Goal: Task Accomplishment & Management: Use online tool/utility

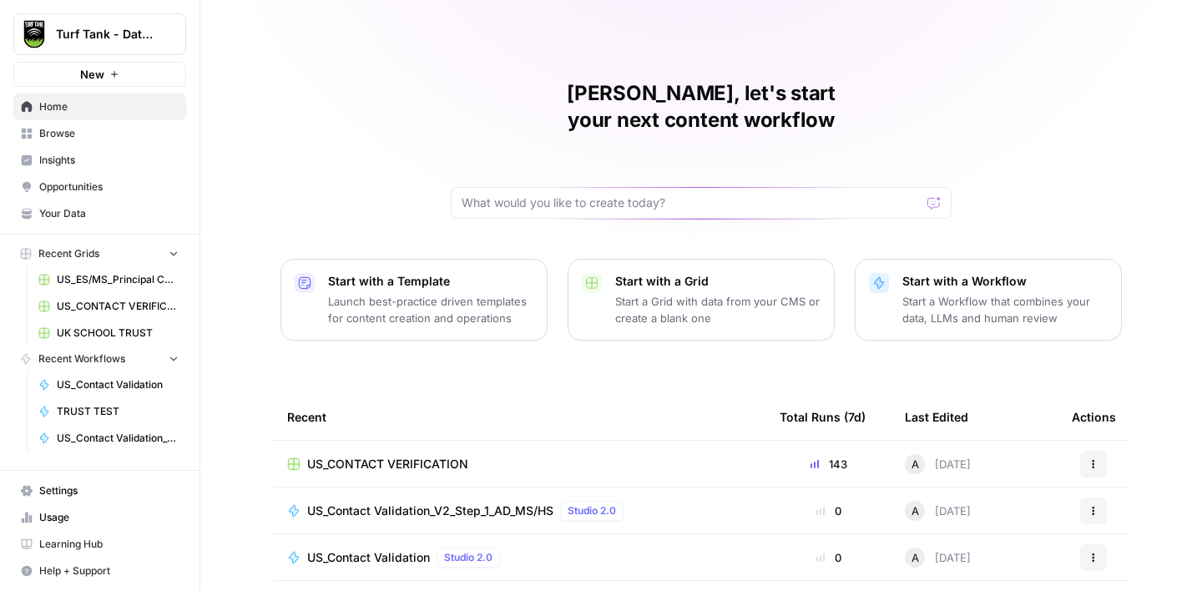
click at [88, 129] on span "Browse" at bounding box center [108, 133] width 139 height 15
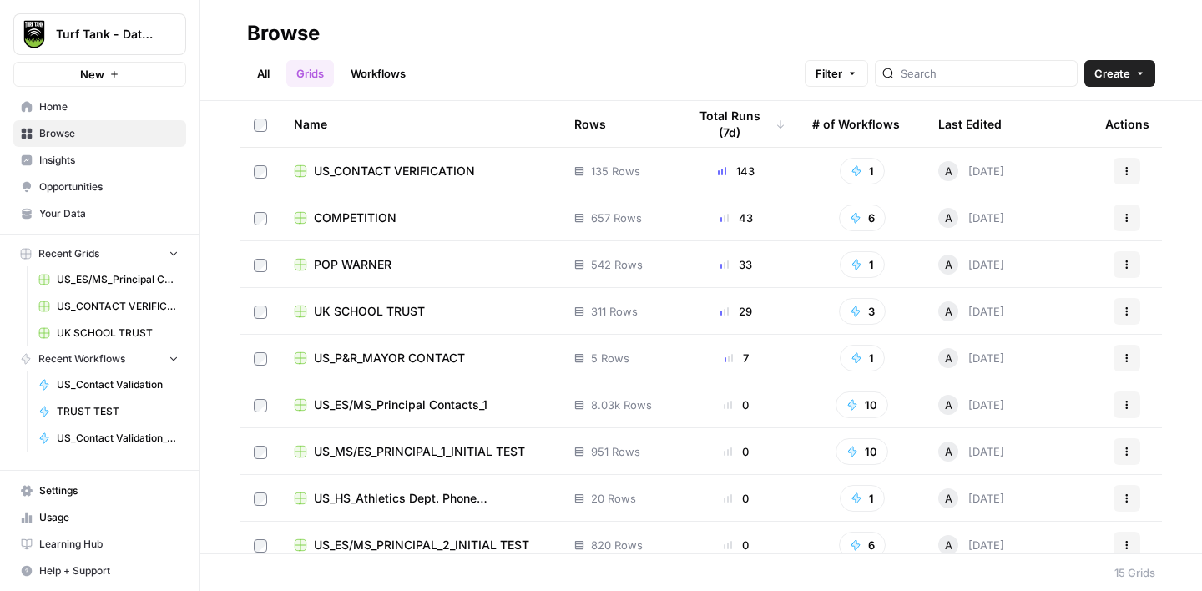
click at [391, 67] on link "Workflows" at bounding box center [377, 73] width 75 height 27
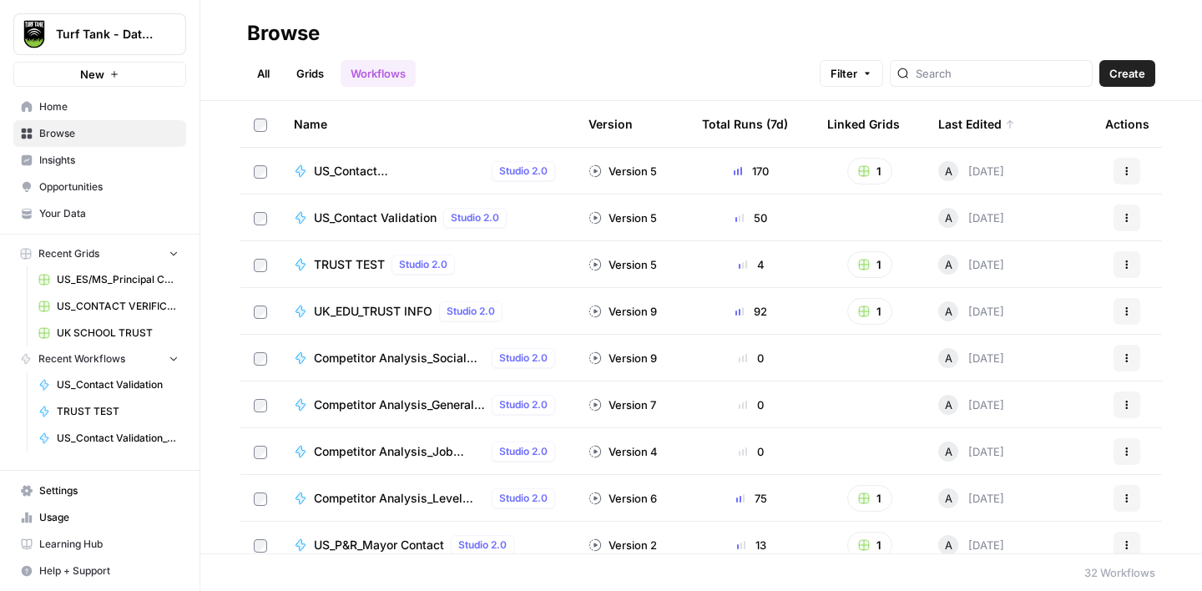
click at [1136, 77] on span "Create" at bounding box center [1127, 73] width 36 height 17
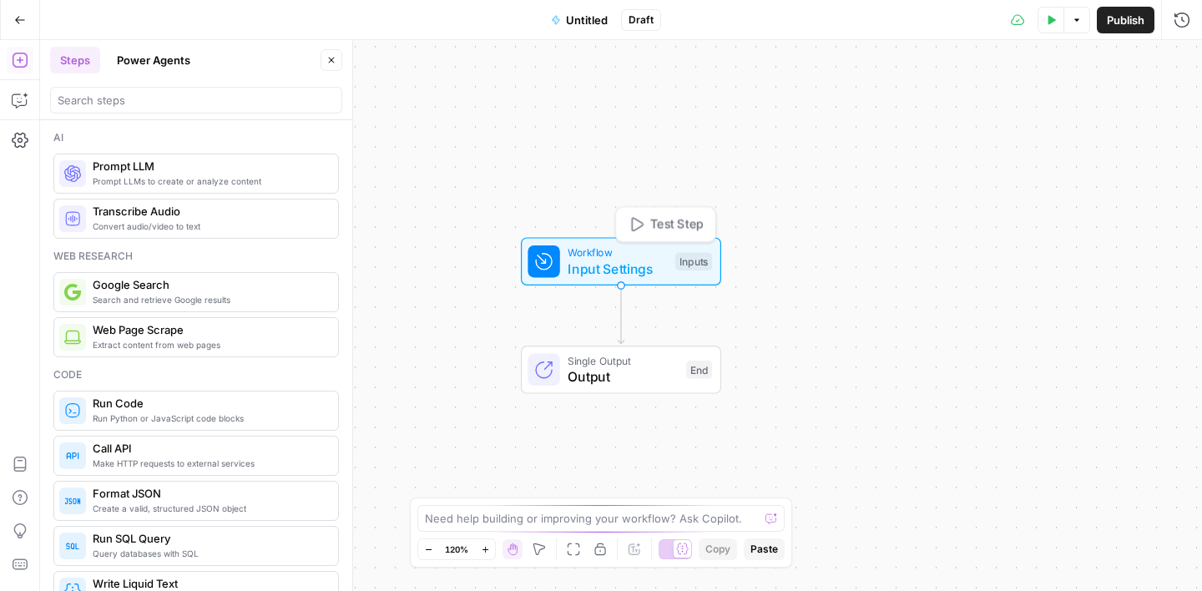
click at [590, 260] on span "Input Settings" at bounding box center [616, 269] width 99 height 20
click at [1037, 116] on span "Add Field" at bounding box center [1014, 113] width 48 height 17
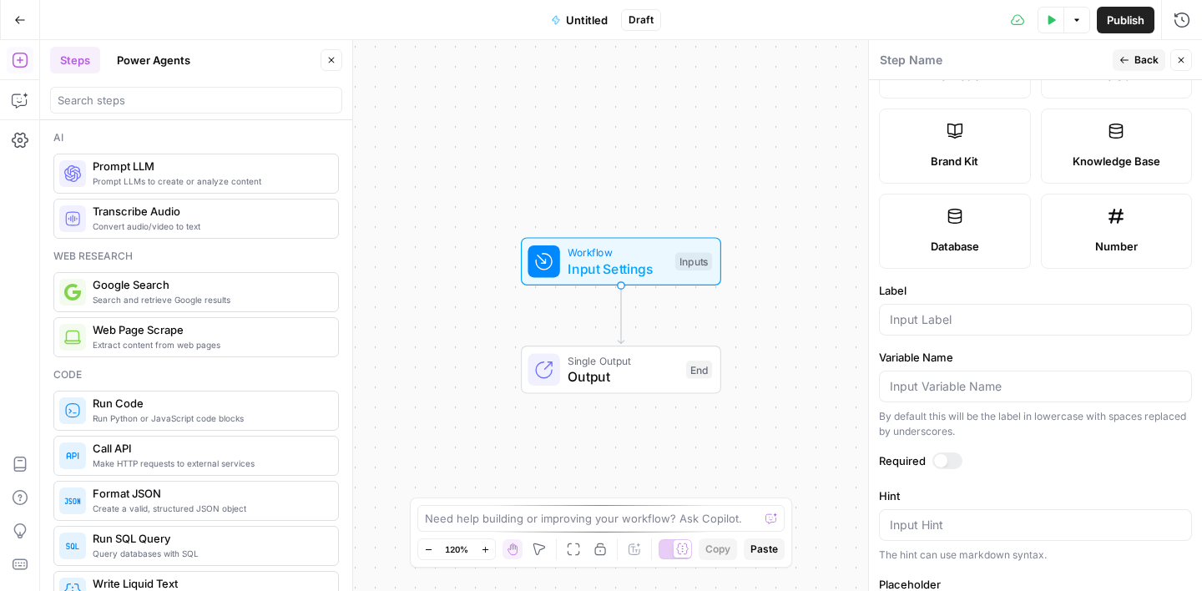
scroll to position [503, 0]
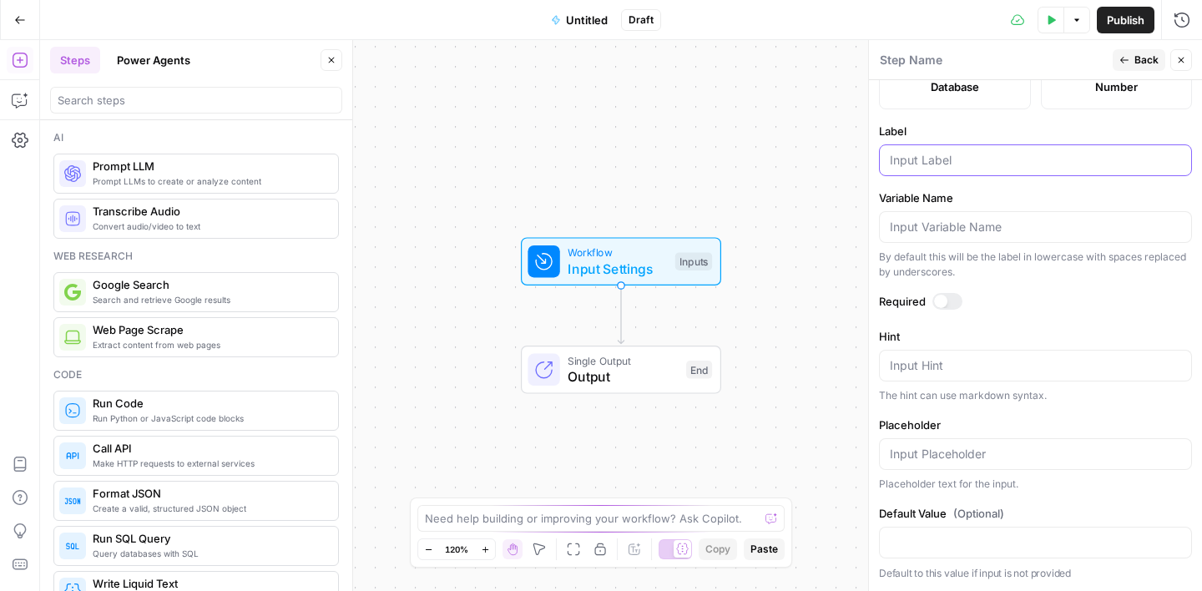
click at [932, 164] on input "Label" at bounding box center [1035, 160] width 291 height 17
type input "company name"
click at [1038, 123] on label "Label" at bounding box center [1035, 131] width 313 height 17
click at [1038, 152] on input "company name" at bounding box center [1035, 160] width 291 height 17
click at [1137, 59] on span "Back" at bounding box center [1146, 60] width 24 height 15
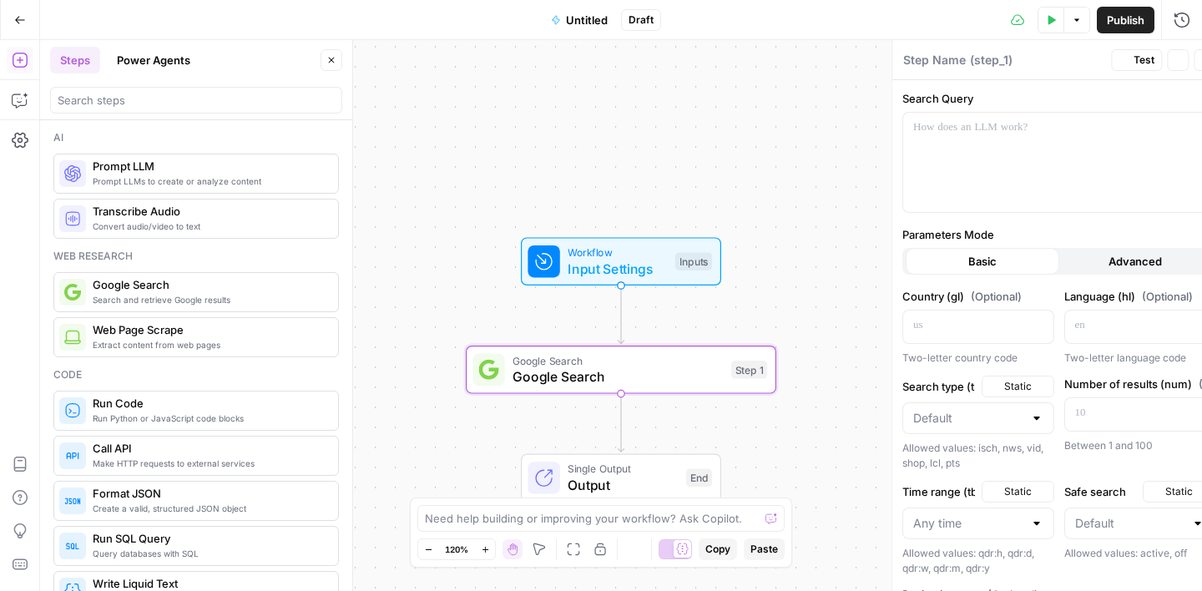
type textarea "Google Search"
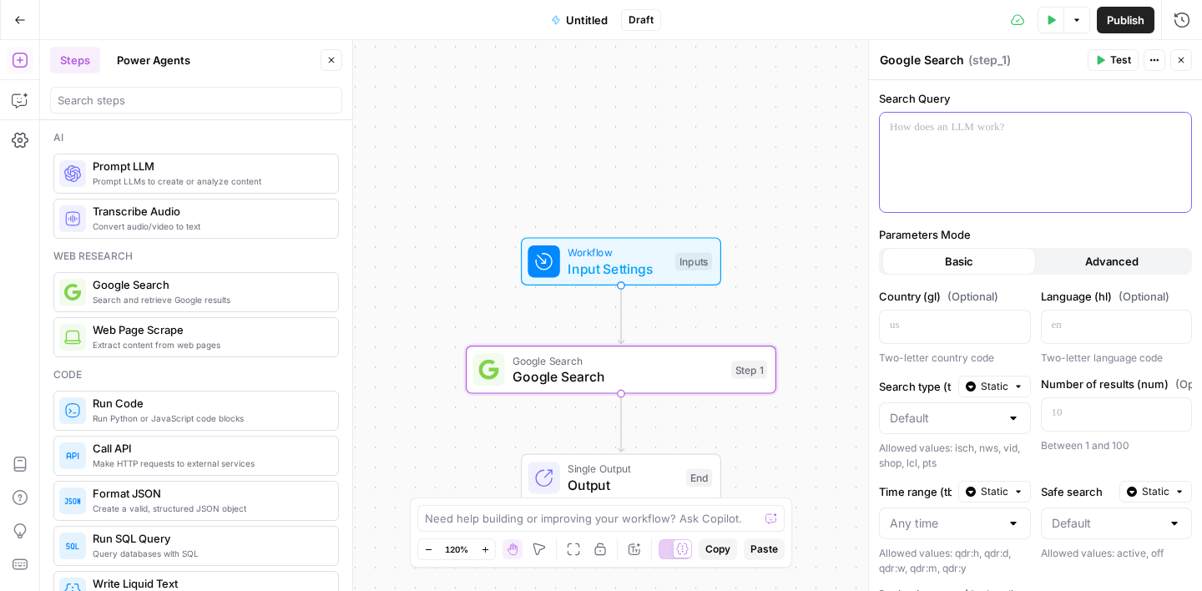
click at [1173, 127] on icon "button" at bounding box center [1176, 128] width 8 height 8
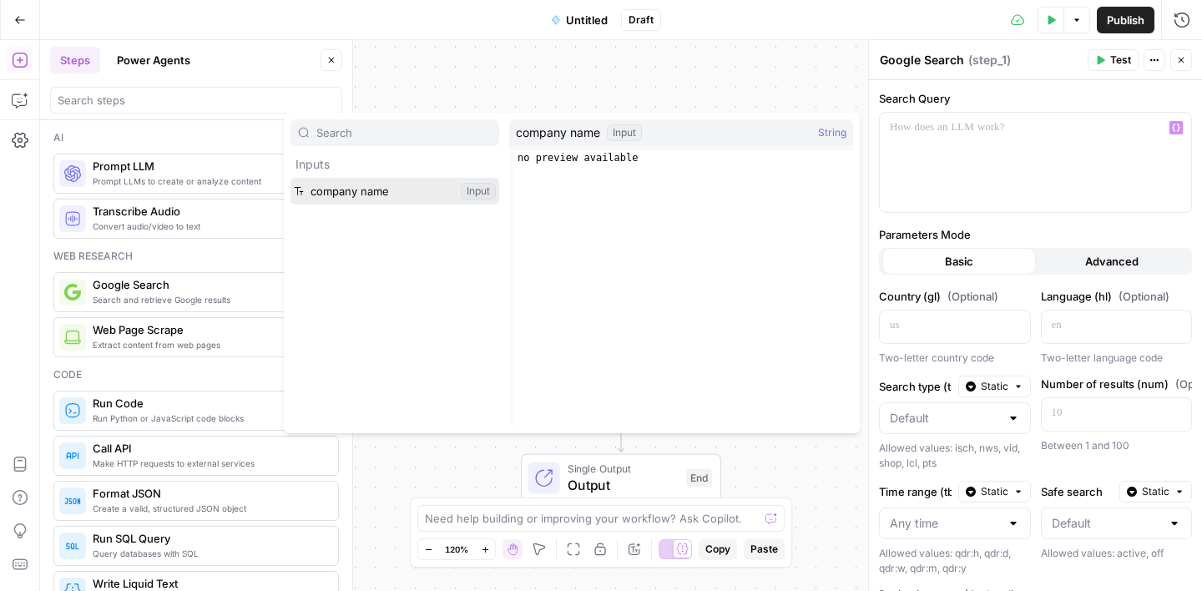
click at [402, 192] on button "Select variable company name" at bounding box center [394, 191] width 209 height 27
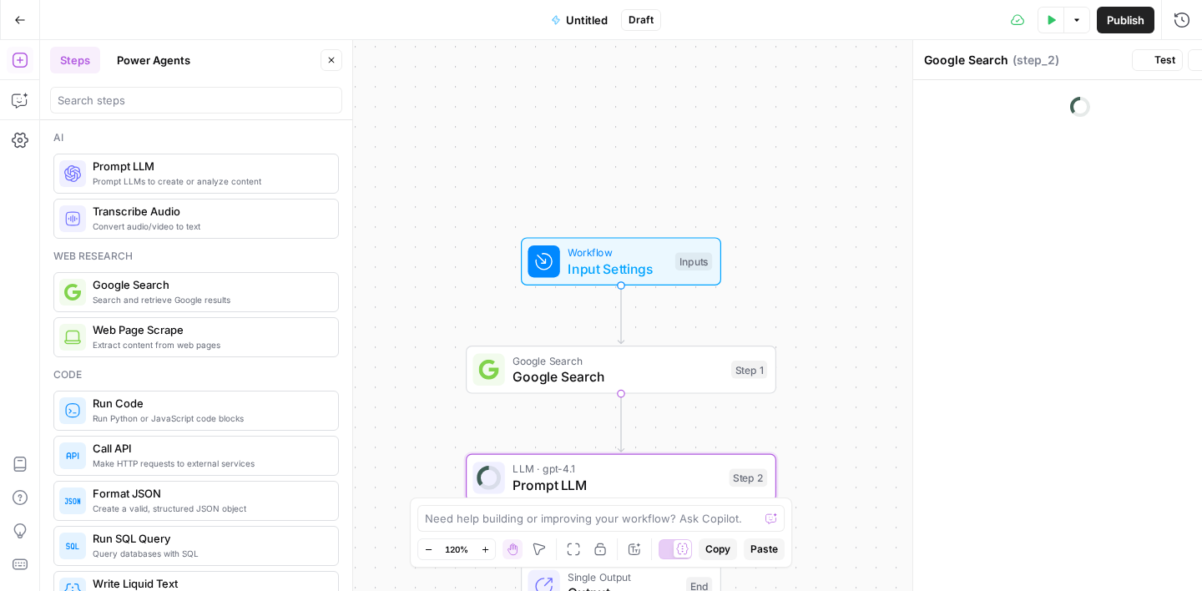
type textarea "Prompt LLM"
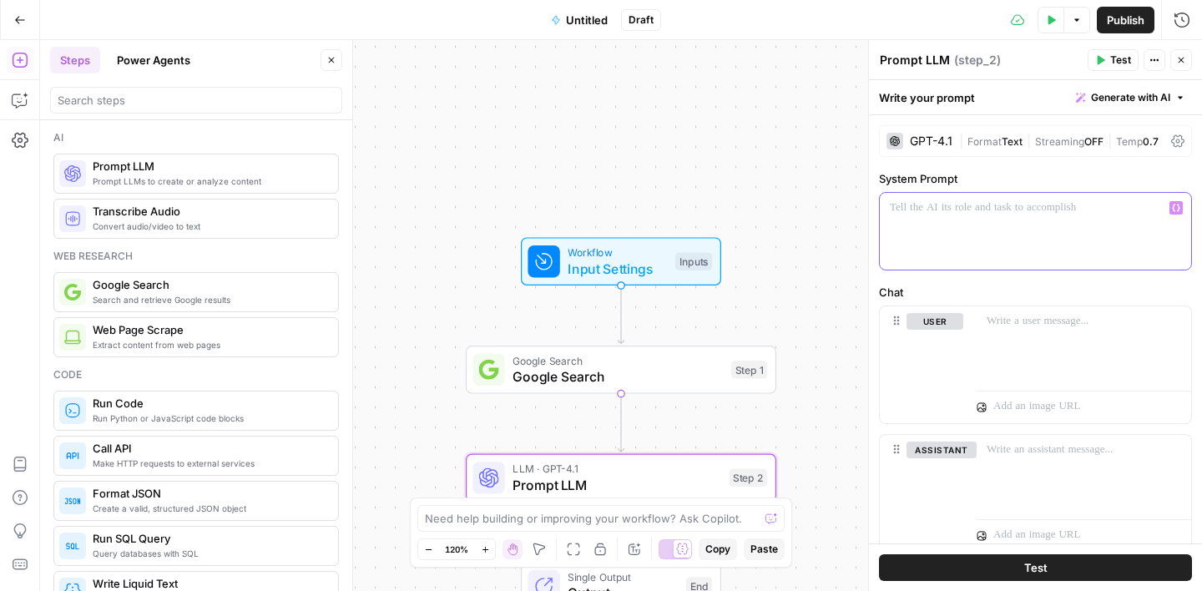
click at [953, 204] on p at bounding box center [1035, 207] width 291 height 17
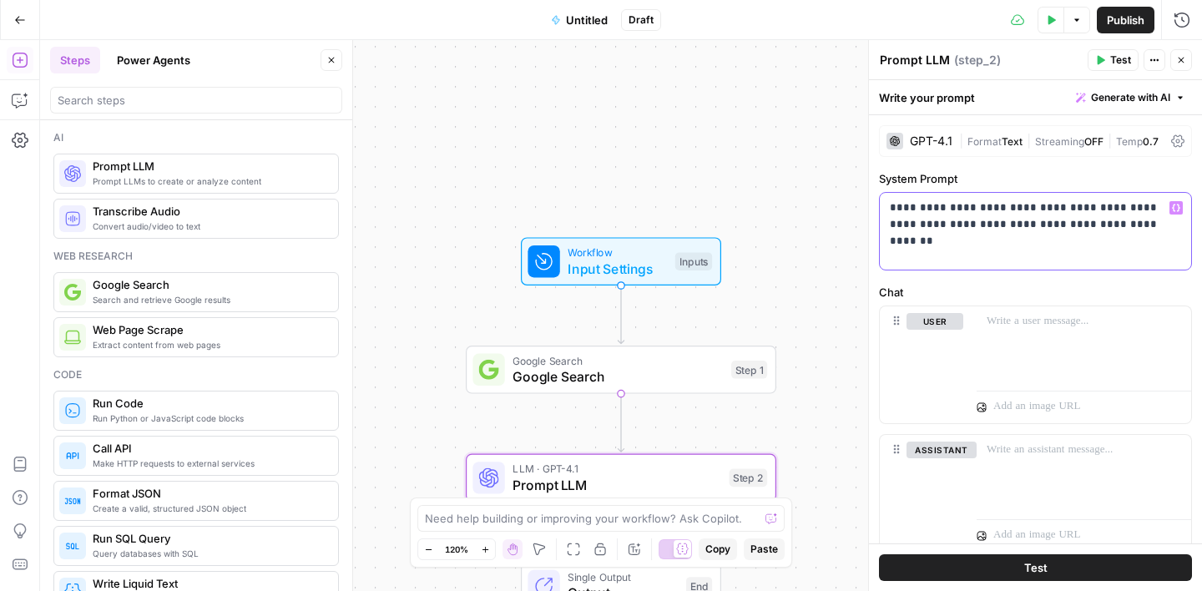
click at [1113, 225] on p "**********" at bounding box center [1035, 215] width 291 height 33
click at [1066, 332] on p at bounding box center [1083, 324] width 194 height 17
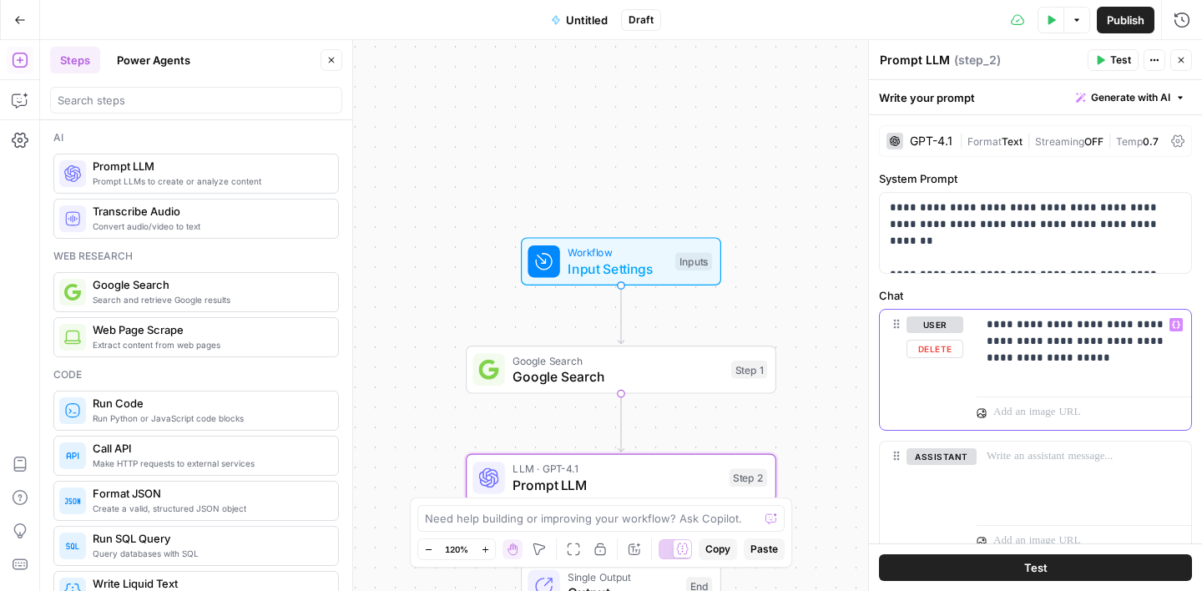
click at [1175, 326] on icon "button" at bounding box center [1176, 324] width 8 height 8
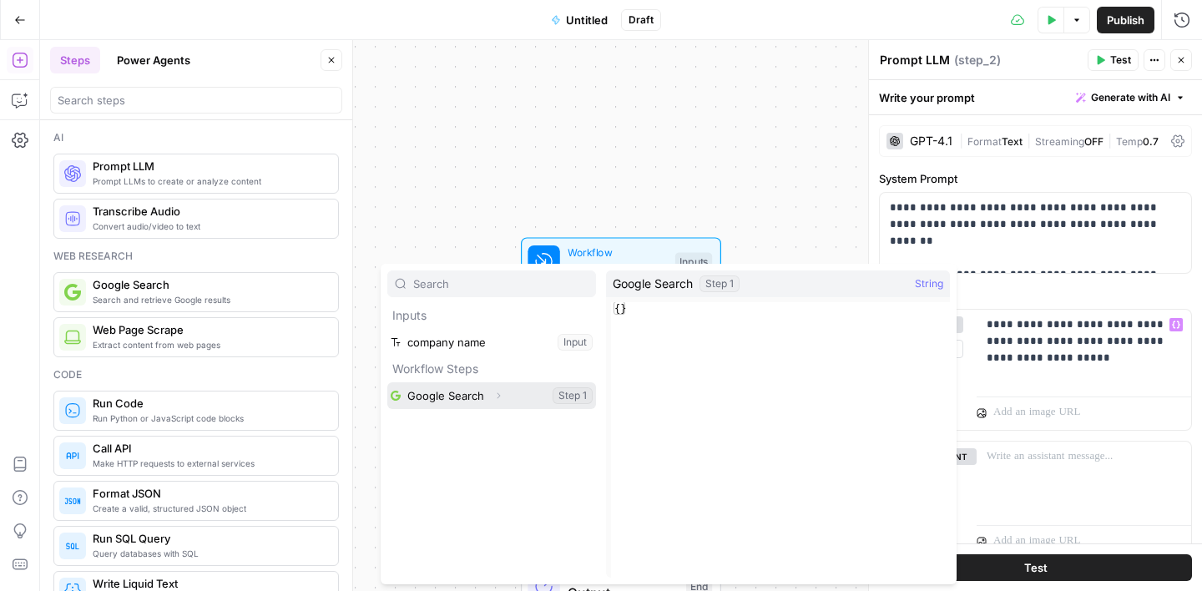
click at [497, 396] on icon "button" at bounding box center [498, 396] width 10 height 10
click at [515, 396] on button "Select variable Google Search" at bounding box center [491, 395] width 209 height 27
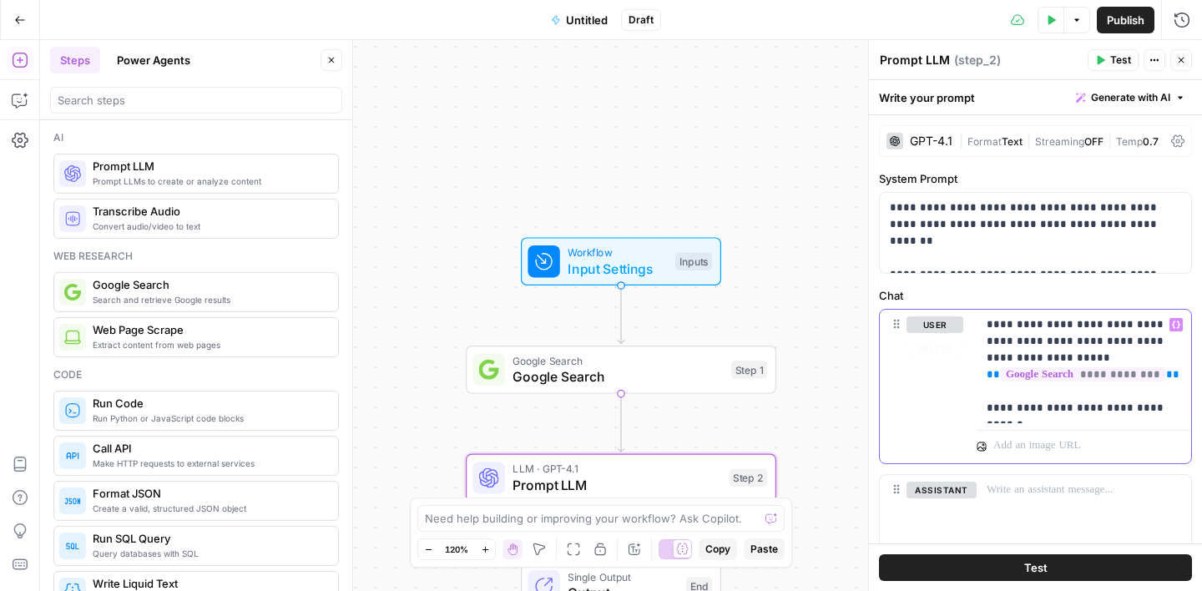
click at [1173, 322] on icon "button" at bounding box center [1176, 324] width 8 height 8
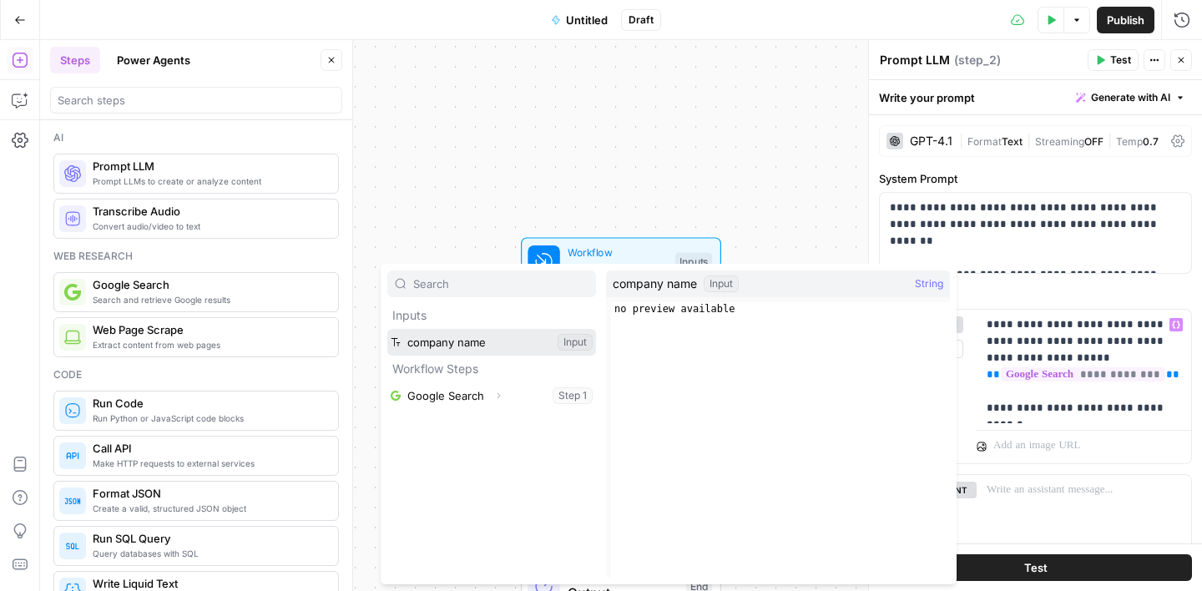
click at [440, 345] on button "Select variable company name" at bounding box center [491, 342] width 209 height 27
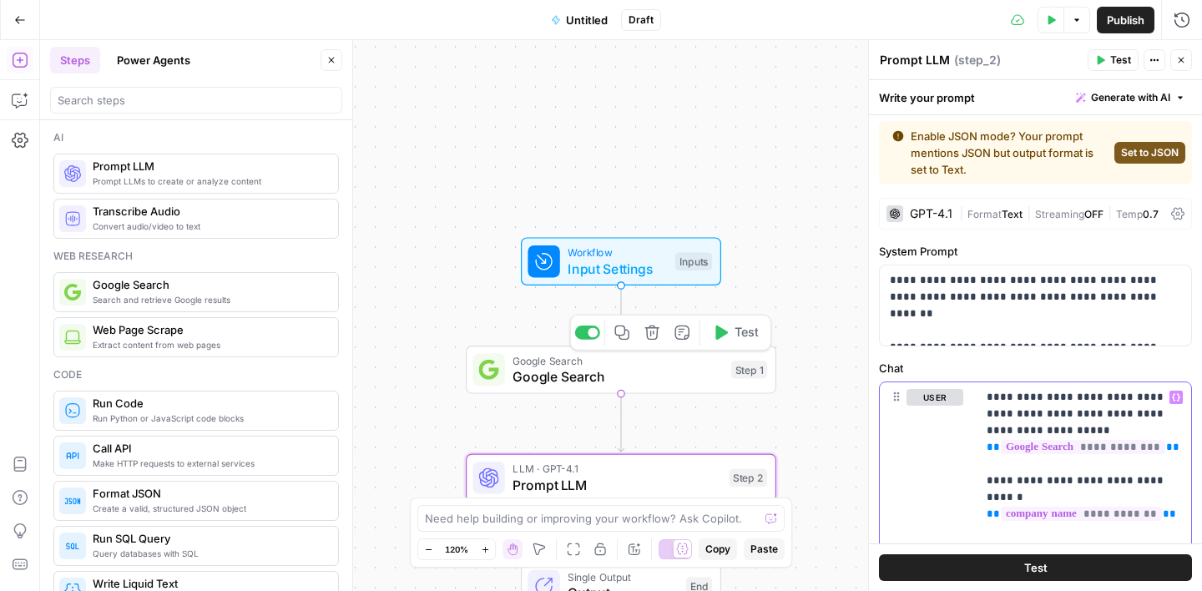
scroll to position [21, 0]
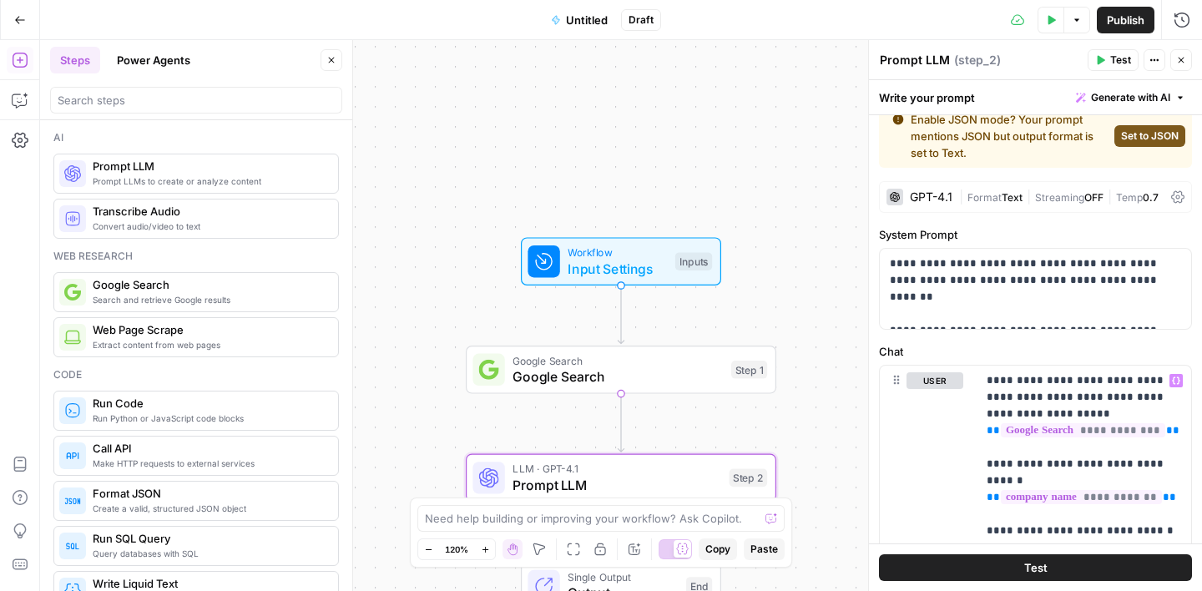
click at [1167, 138] on span "Set to JSON" at bounding box center [1150, 136] width 58 height 15
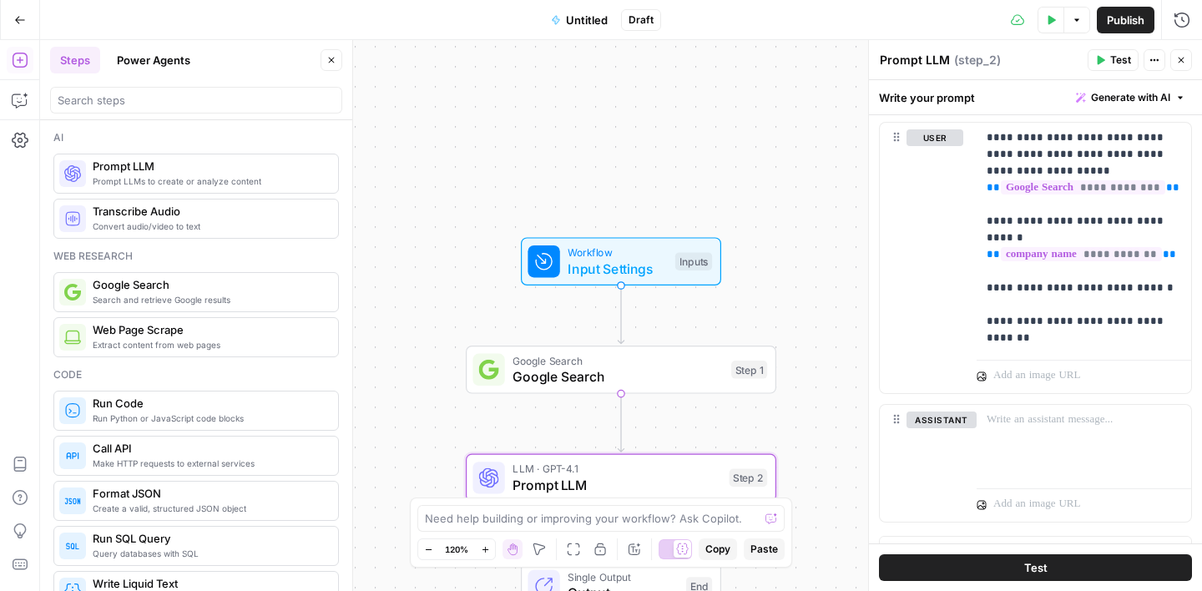
scroll to position [214, 0]
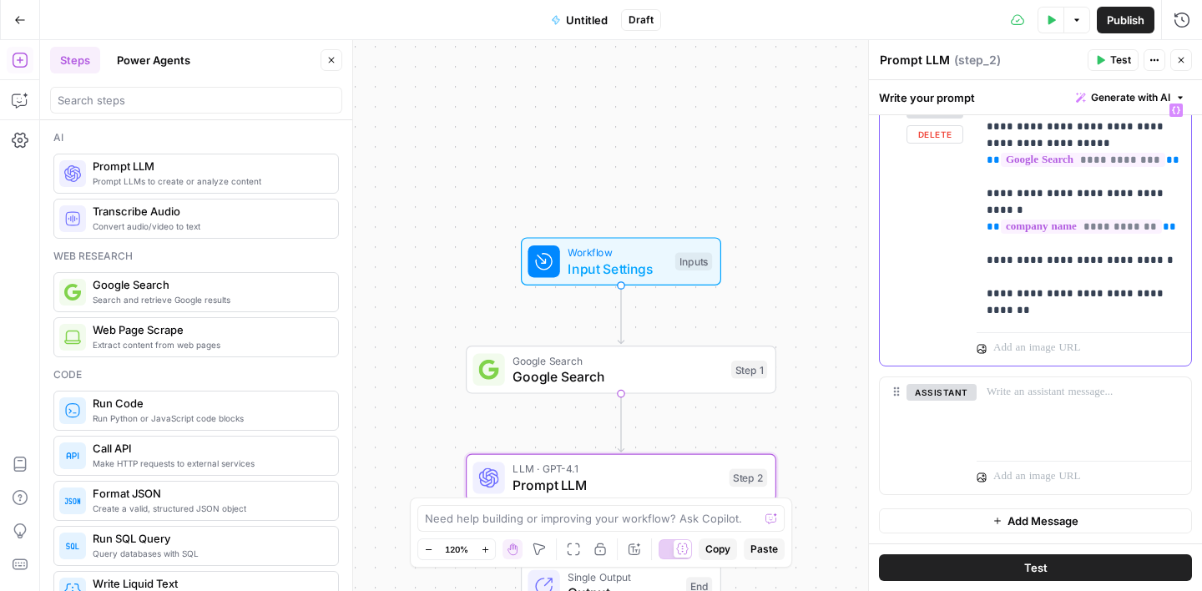
click at [1048, 315] on p "**********" at bounding box center [1083, 210] width 194 height 217
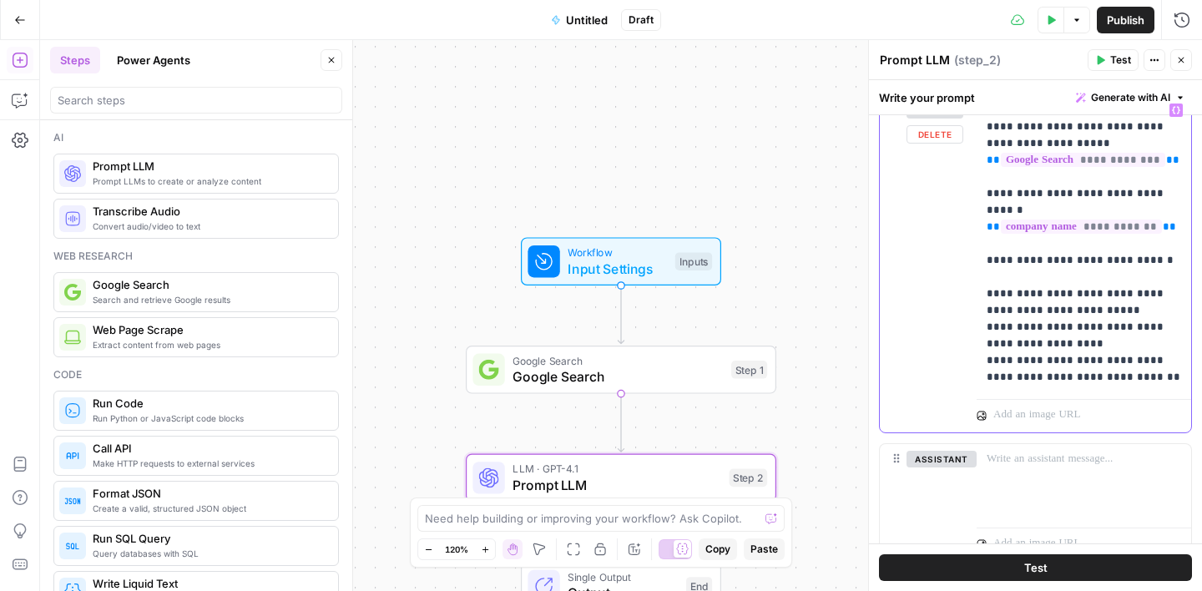
click at [1070, 341] on p "**********" at bounding box center [1083, 244] width 194 height 284
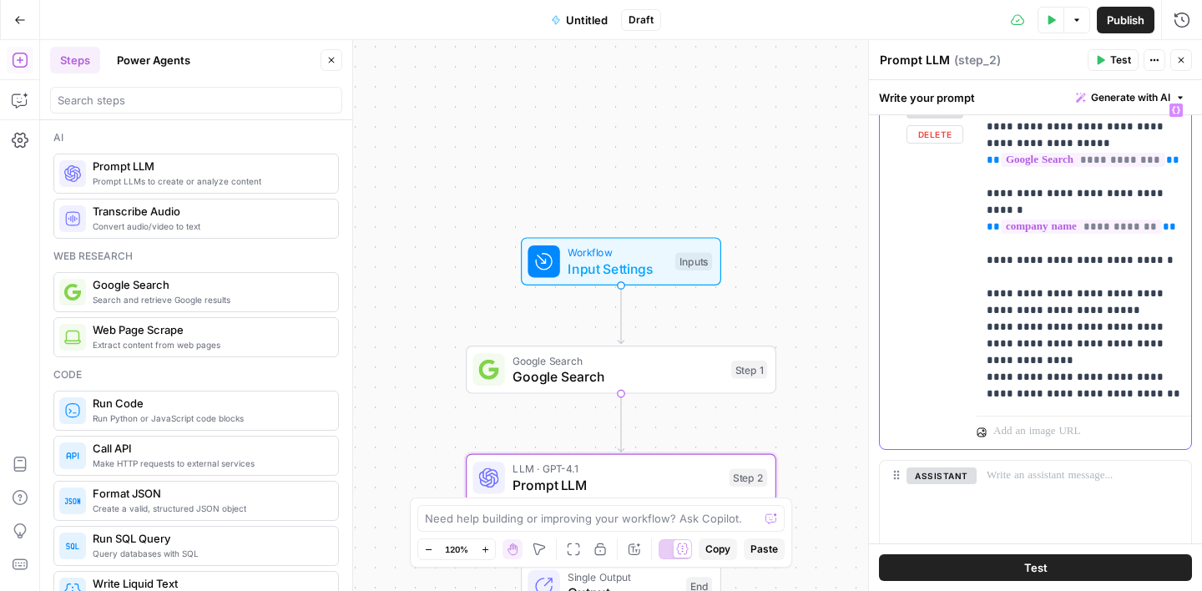
click at [1136, 400] on p "**********" at bounding box center [1083, 252] width 194 height 300
click at [1093, 411] on p "**********" at bounding box center [1083, 260] width 194 height 317
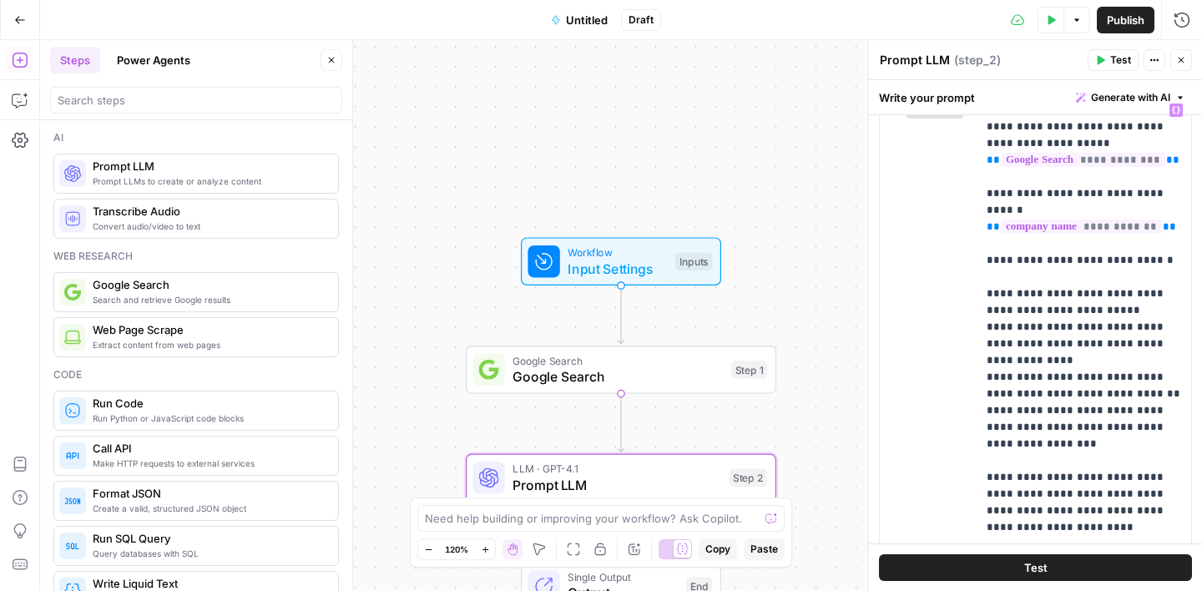
click at [1047, 13] on button "Test Data" at bounding box center [1050, 20] width 27 height 27
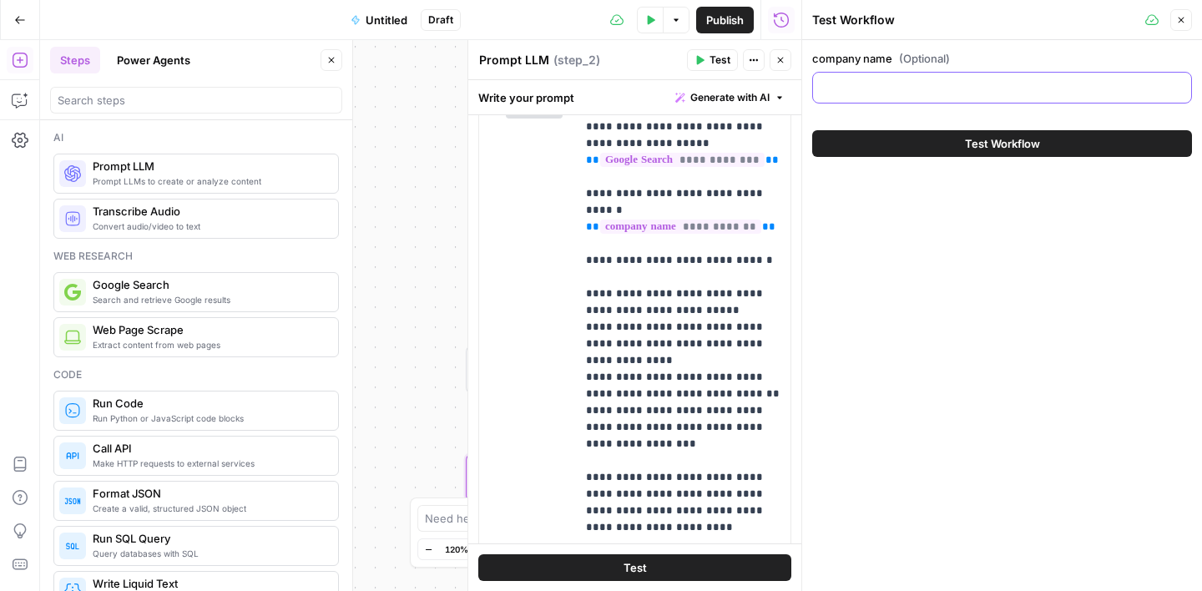
click at [955, 83] on input "company name (Optional)" at bounding box center [1002, 87] width 358 height 17
paste input "[AZ] [US_STATE] Health Care Cost Containment System (AHCCCS)"
drag, startPoint x: 853, startPoint y: 88, endPoint x: 743, endPoint y: 89, distance: 110.2
click at [750, 89] on body "Turf Tank - Data Team New Home Browse Insights Opportunities Your Data Recent G…" at bounding box center [601, 295] width 1202 height 591
type input "[US_STATE] Health Care Cost Containment System (AHCCCS)"
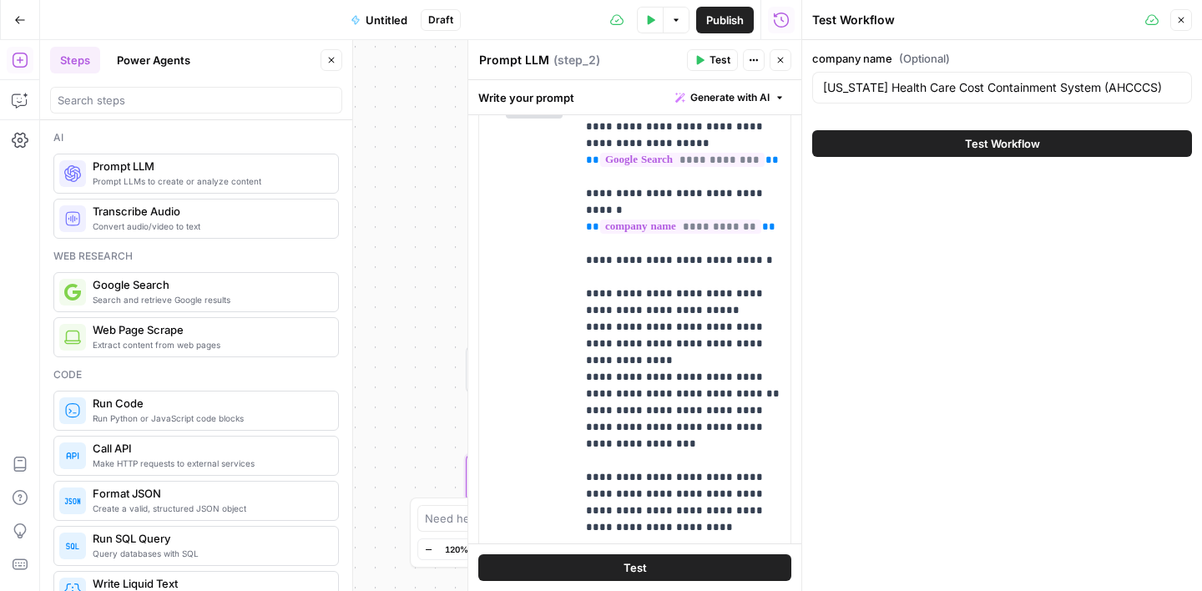
click at [1018, 144] on span "Test Workflow" at bounding box center [1002, 143] width 75 height 17
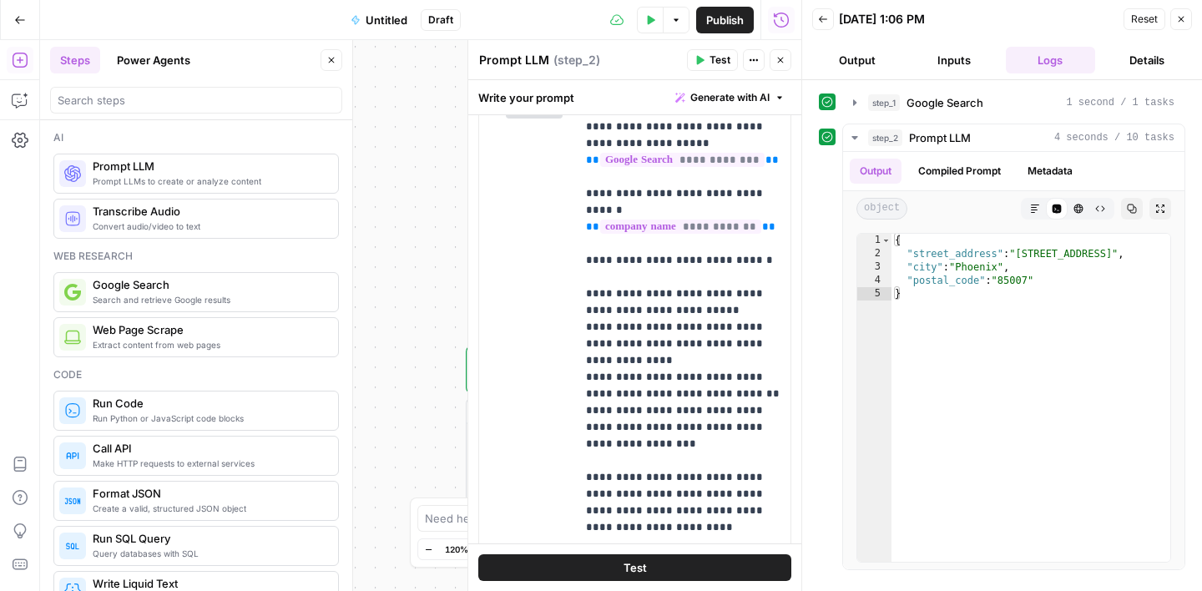
click at [391, 20] on span "Untitled" at bounding box center [387, 20] width 42 height 17
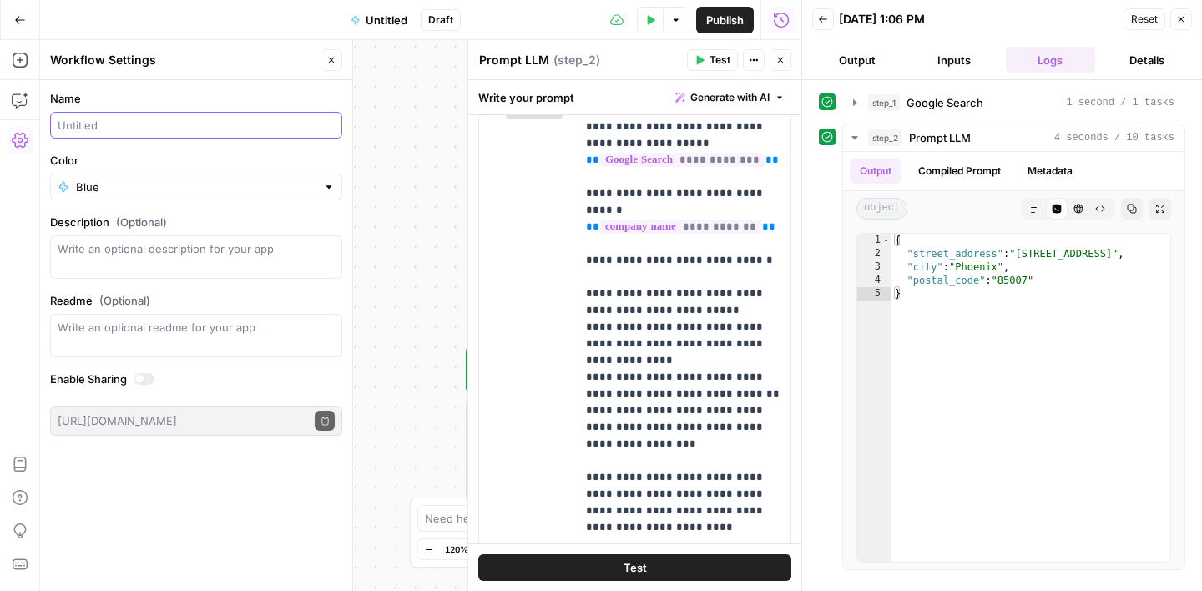
click at [224, 122] on input "Name" at bounding box center [196, 125] width 277 height 17
type input "L"
type input "EVENT LEAD TEMP"
click at [731, 15] on span "Publish" at bounding box center [725, 20] width 38 height 17
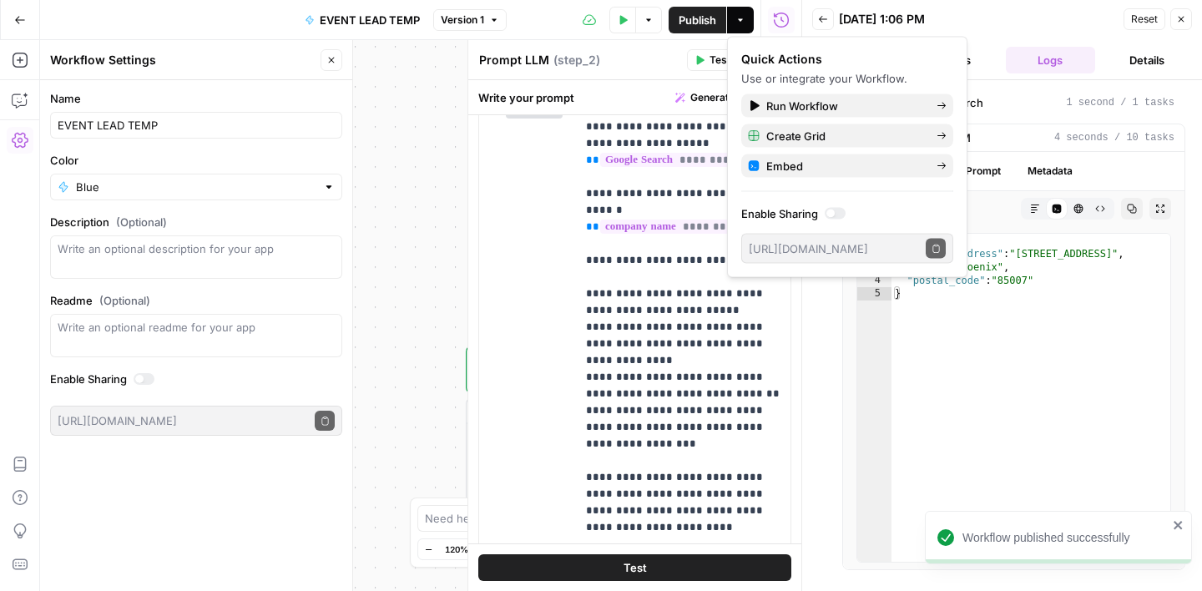
click at [28, 18] on button "Go Back" at bounding box center [20, 20] width 30 height 30
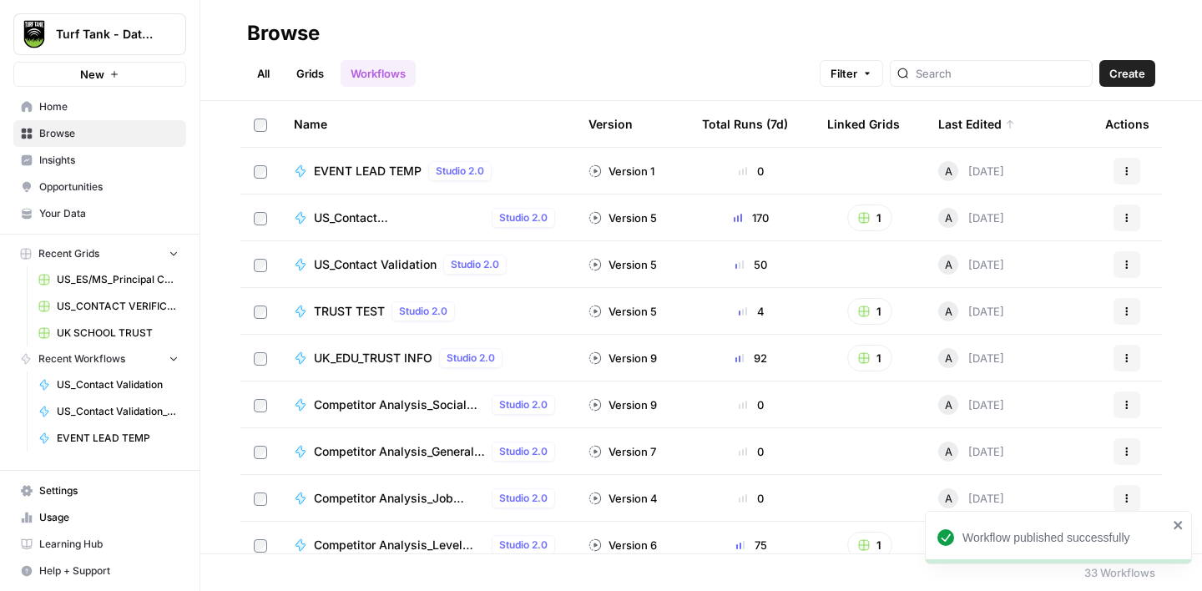
click at [311, 77] on link "Grids" at bounding box center [310, 73] width 48 height 27
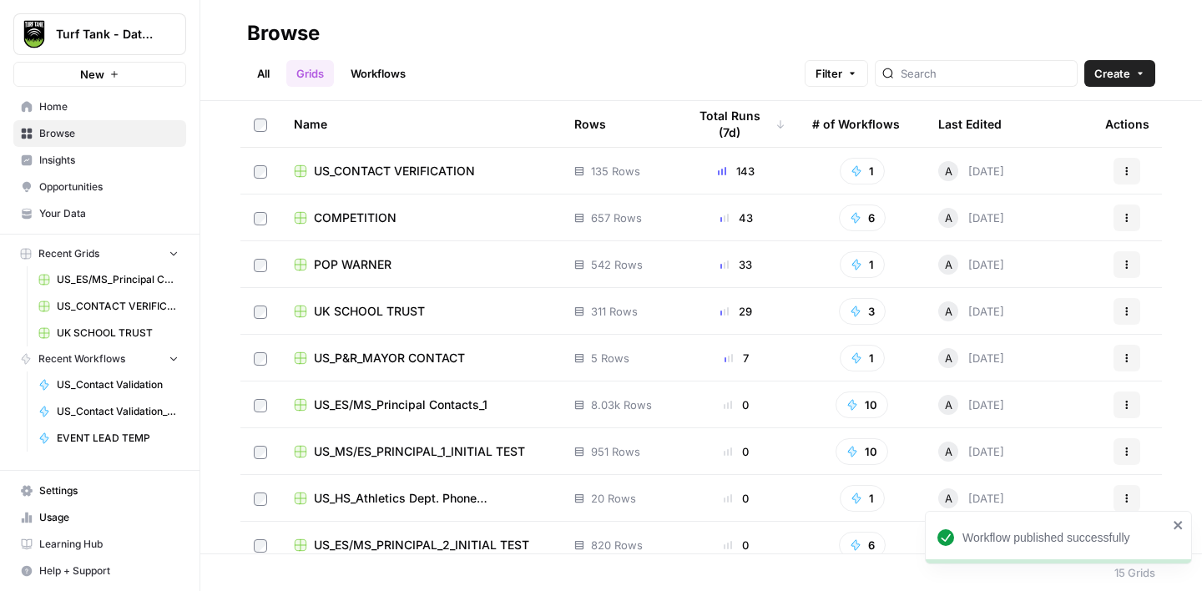
click at [1129, 72] on span "Create" at bounding box center [1112, 73] width 36 height 17
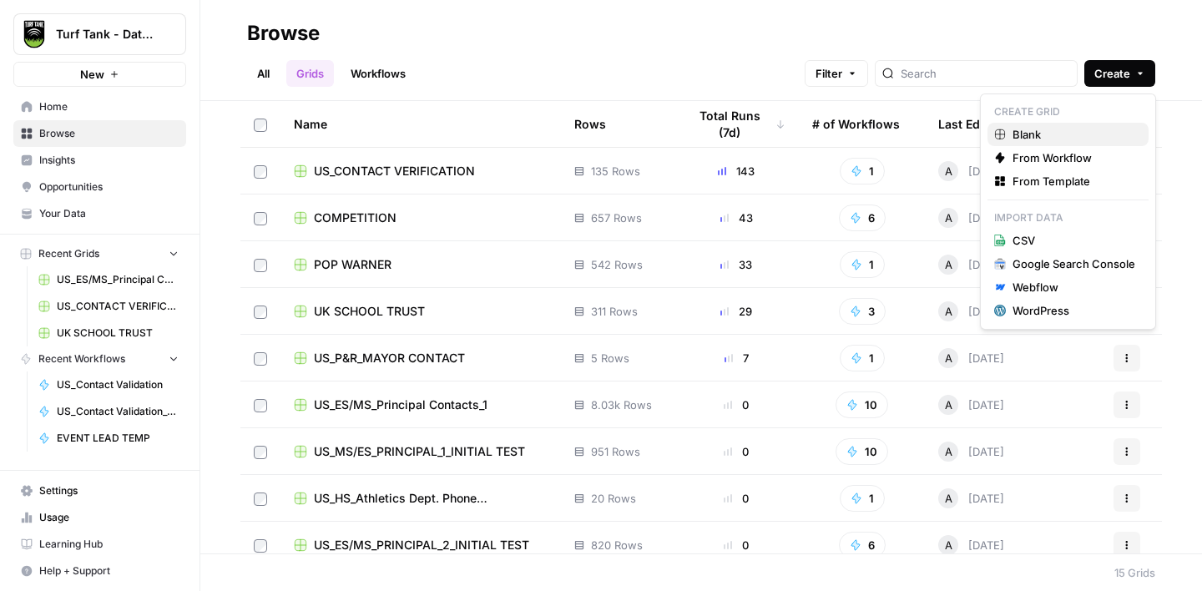
click at [1066, 129] on span "Blank" at bounding box center [1073, 134] width 123 height 17
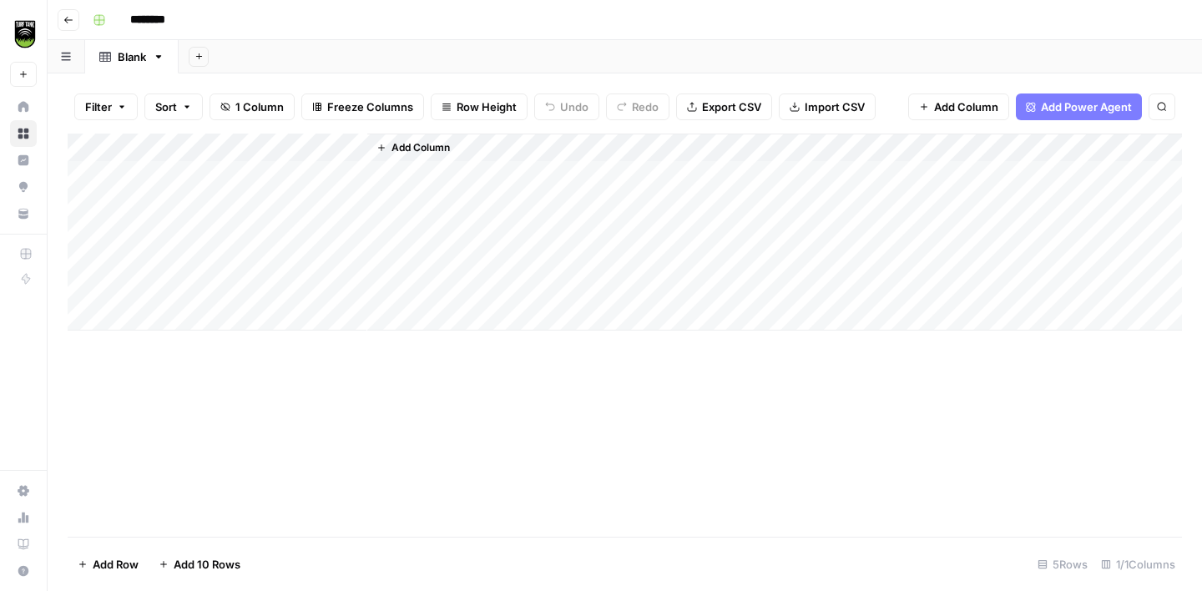
click at [158, 18] on input "********" at bounding box center [169, 20] width 93 height 27
type input "**********"
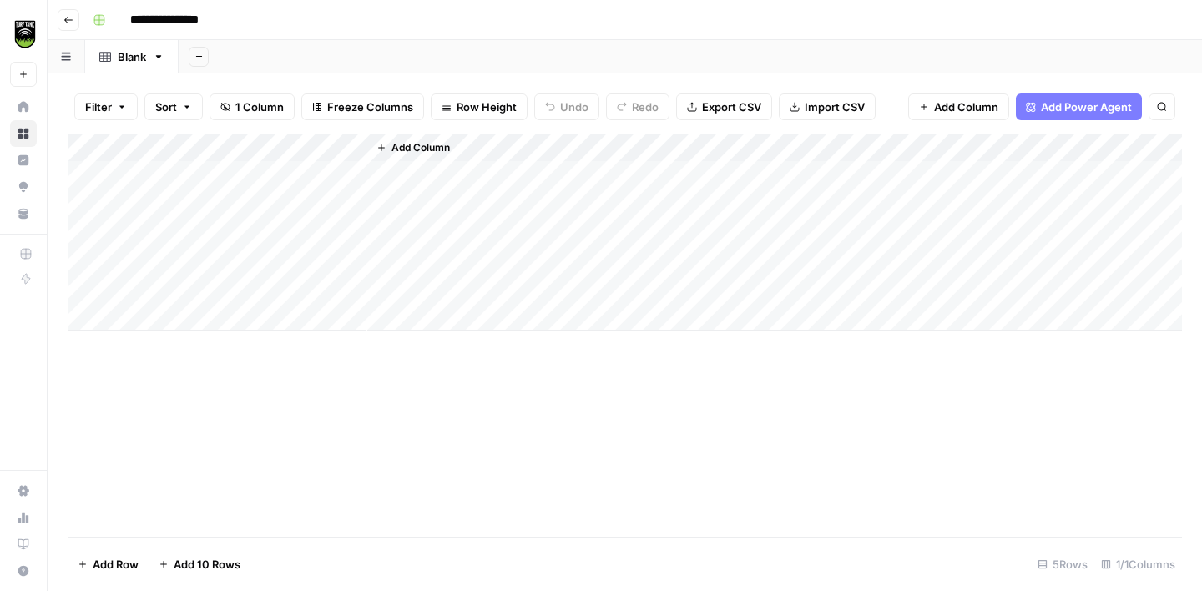
click at [319, 157] on div "Add Column" at bounding box center [625, 232] width 1114 height 197
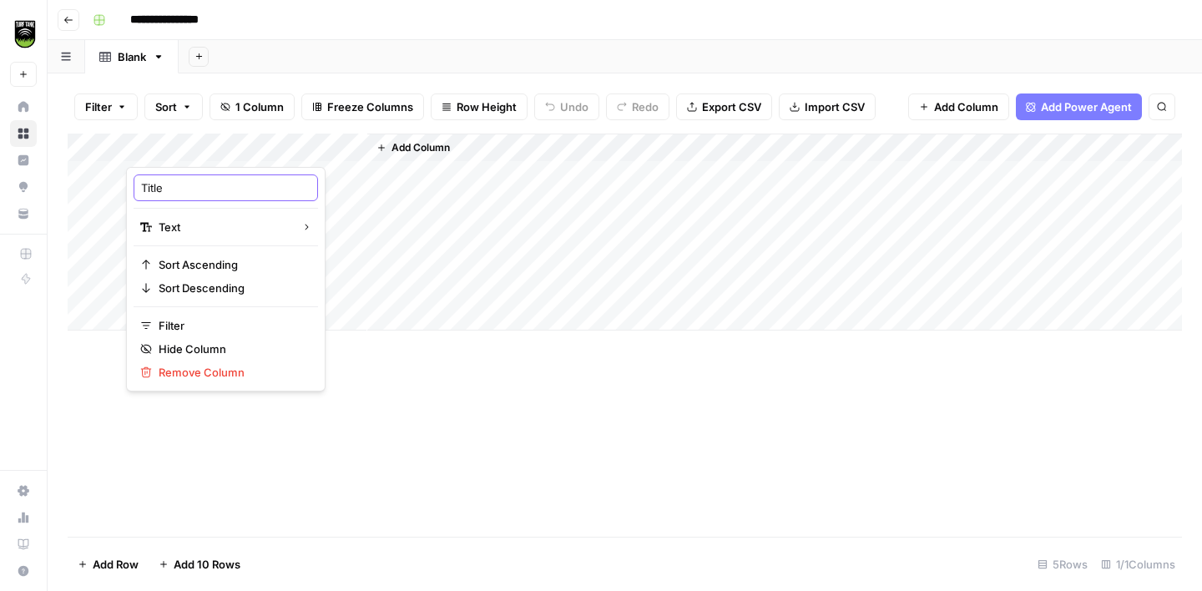
click at [232, 180] on input "Title" at bounding box center [225, 187] width 169 height 17
type input "Company Name"
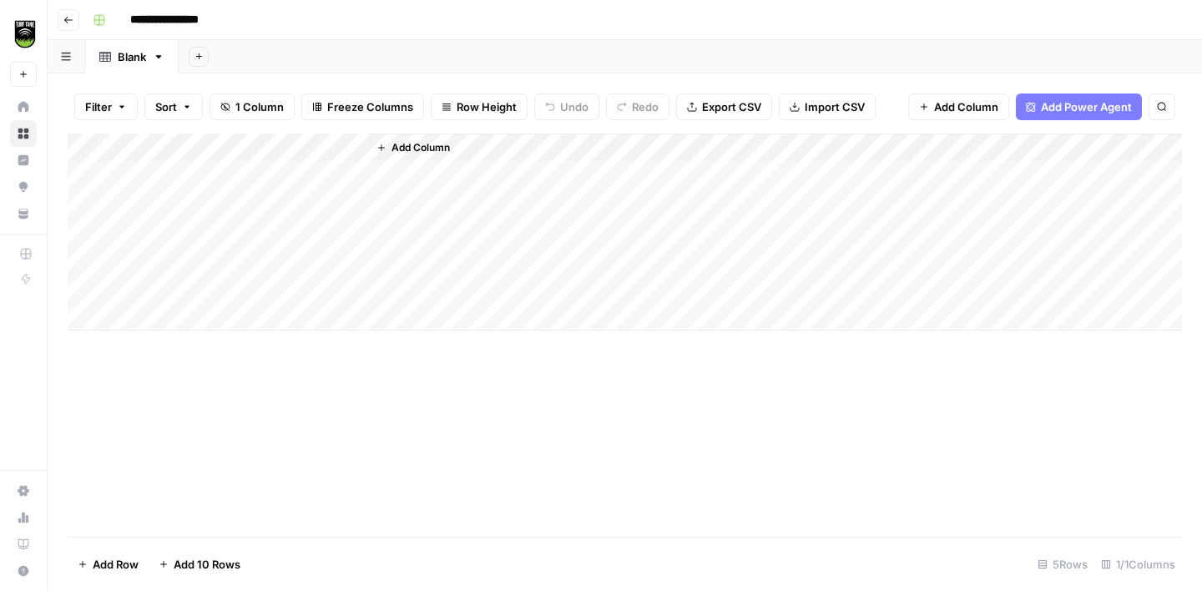
click at [436, 143] on span "Add Column" at bounding box center [420, 147] width 58 height 15
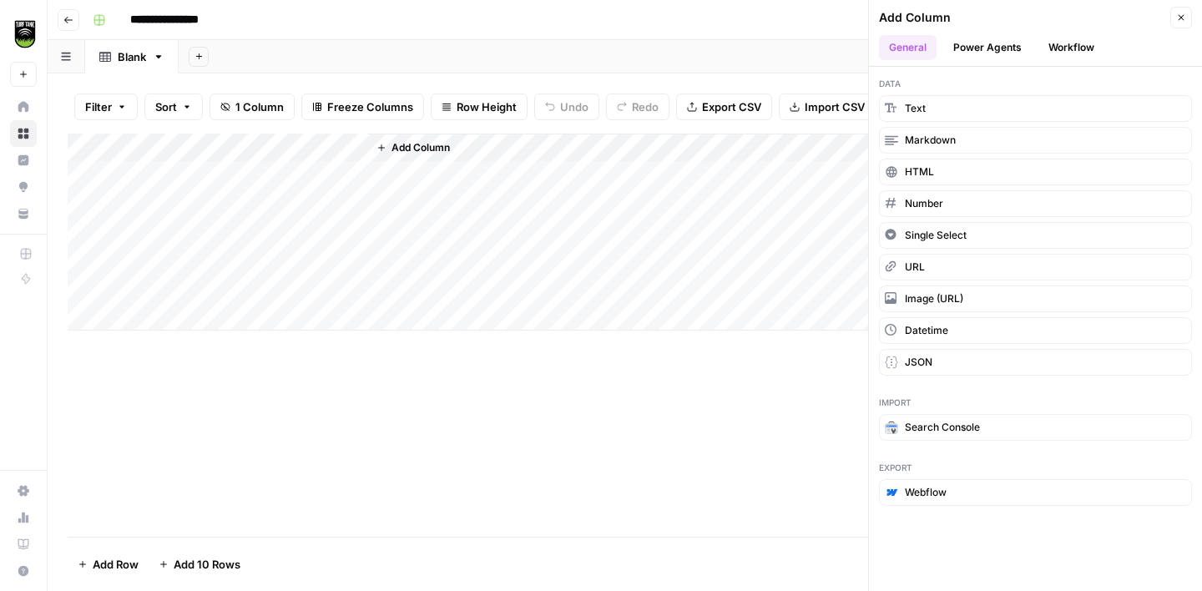
click at [1071, 48] on button "Workflow" at bounding box center [1071, 47] width 66 height 25
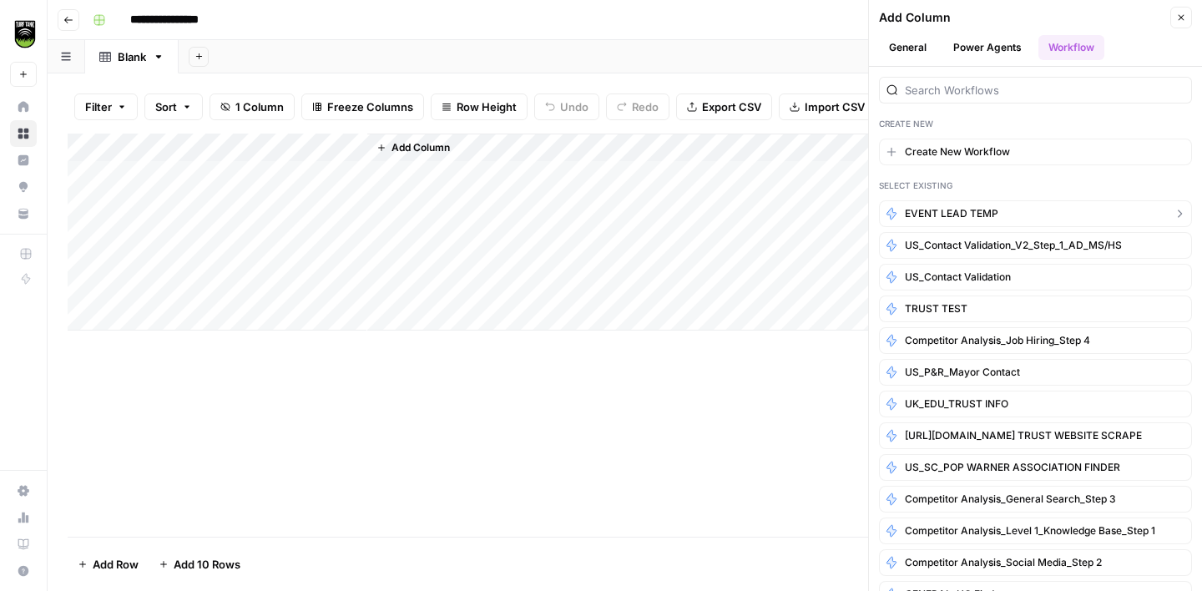
click at [1014, 210] on button "EVENT LEAD TEMP" at bounding box center [1035, 213] width 313 height 27
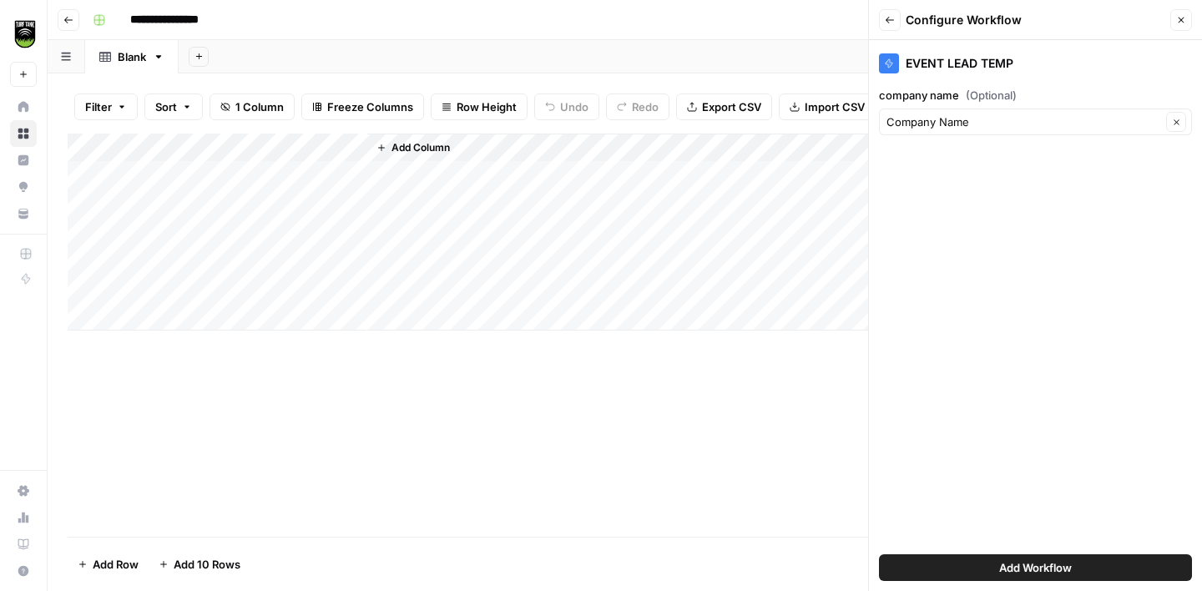
click at [1030, 561] on span "Add Workflow" at bounding box center [1035, 567] width 73 height 17
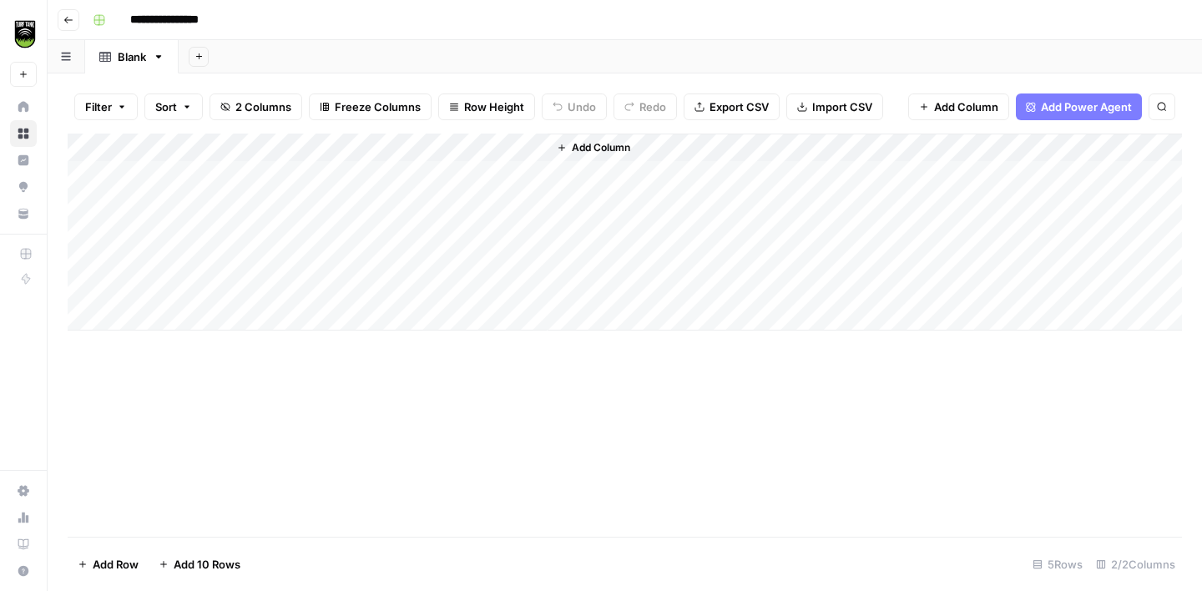
click at [210, 20] on input "**********" at bounding box center [189, 20] width 132 height 27
type input "**********"
click at [205, 563] on span "Add 10 Rows" at bounding box center [207, 564] width 67 height 17
click at [221, 174] on div "Add Column" at bounding box center [625, 335] width 1114 height 403
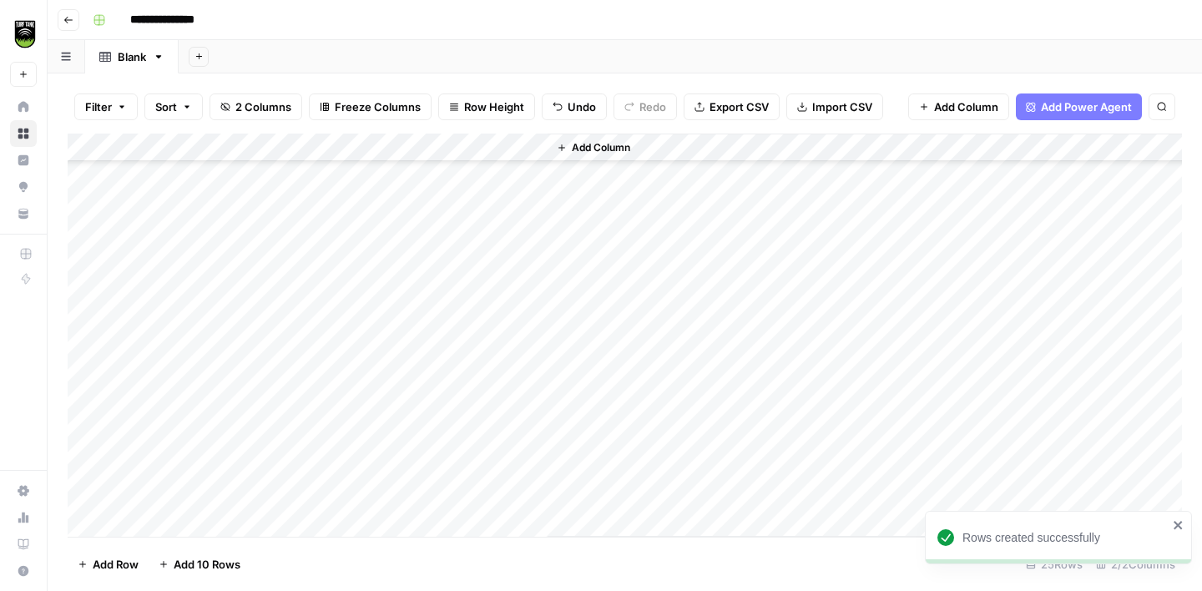
scroll to position [361, 0]
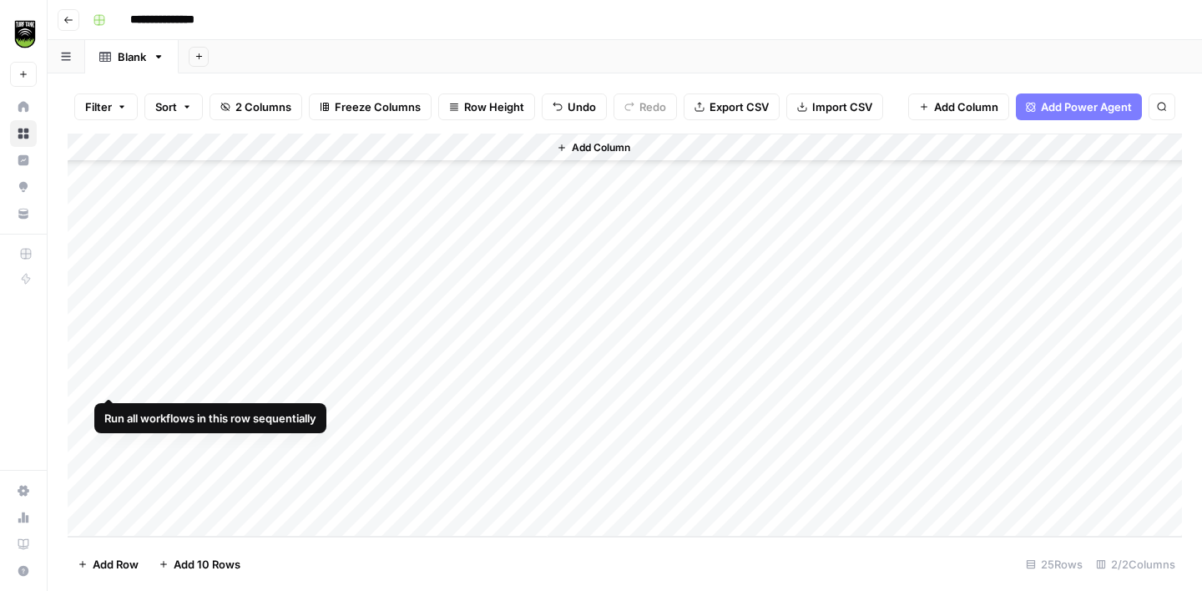
click at [91, 376] on div "Add Column" at bounding box center [625, 335] width 1114 height 403
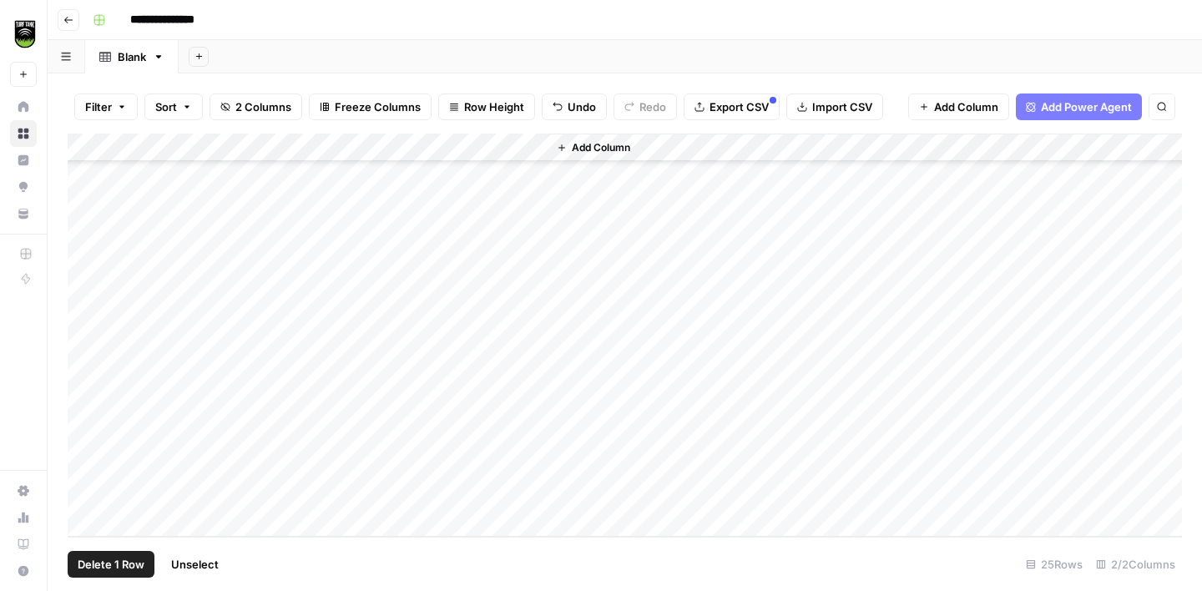
click at [91, 411] on div "Add Column" at bounding box center [625, 335] width 1114 height 403
click at [91, 441] on div "Add Column" at bounding box center [625, 335] width 1114 height 403
click at [90, 463] on div "Add Column" at bounding box center [625, 335] width 1114 height 403
click at [90, 496] on div "Add Column" at bounding box center [625, 335] width 1114 height 403
click at [98, 557] on span "Delete 5 Rows" at bounding box center [115, 564] width 74 height 17
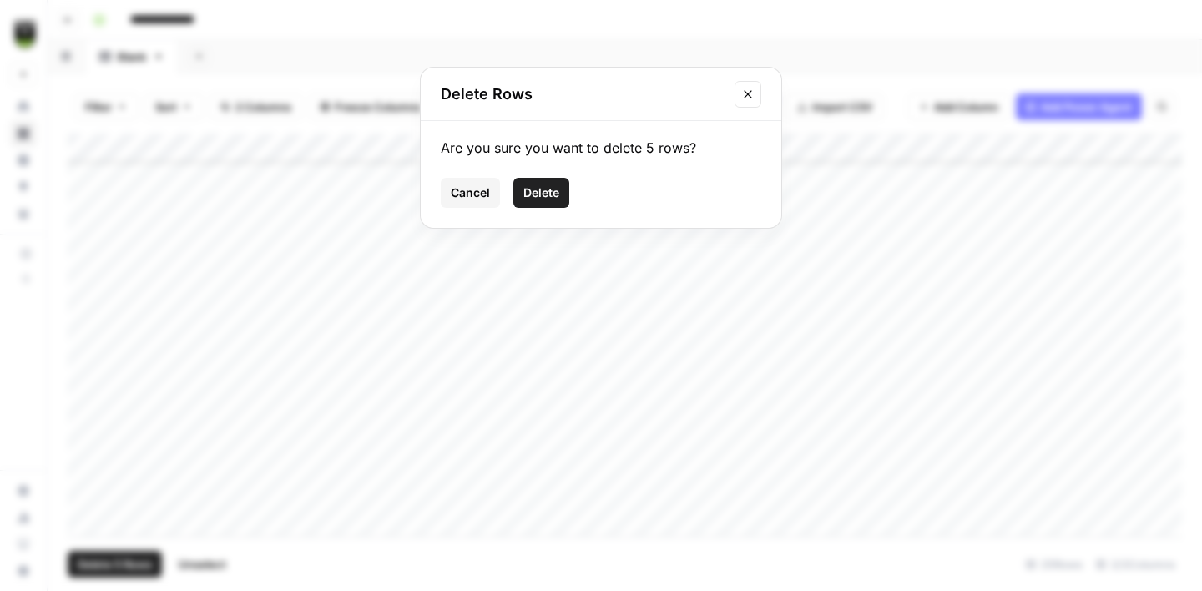
click at [555, 185] on span "Delete" at bounding box center [541, 192] width 36 height 17
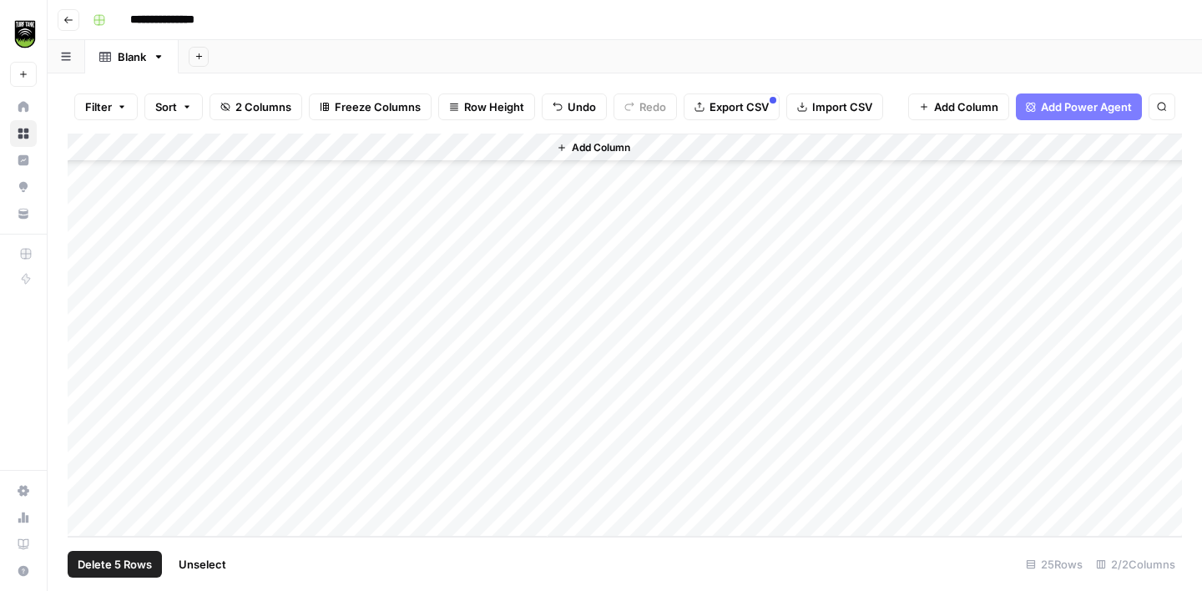
scroll to position [219, 0]
click at [535, 151] on div "Add Column" at bounding box center [625, 335] width 1114 height 403
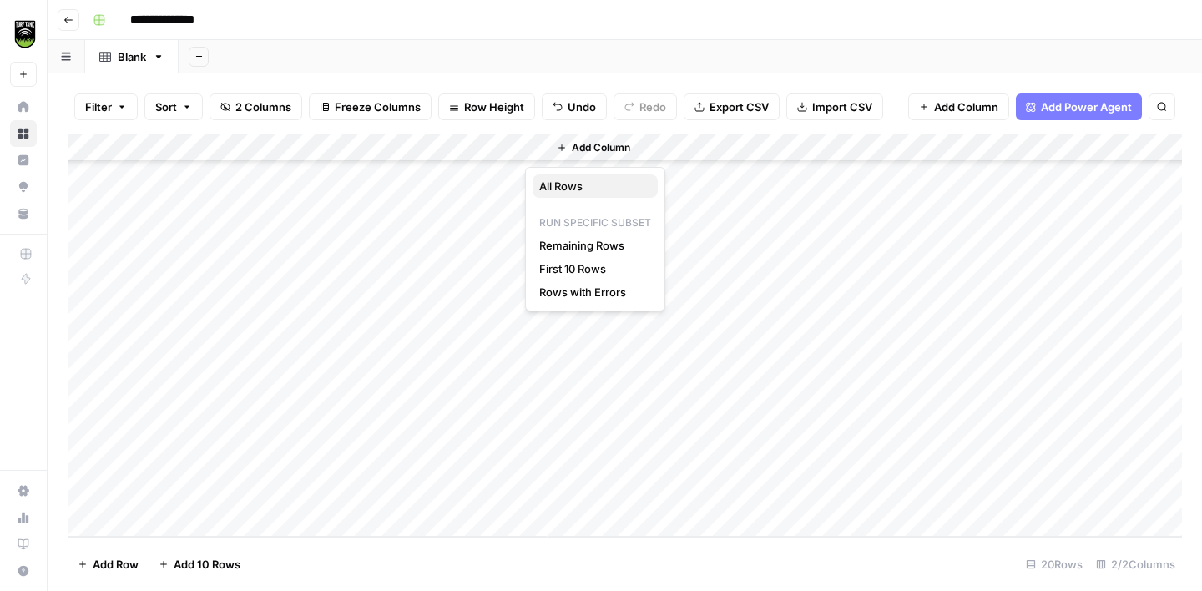
click at [573, 192] on span "All Rows" at bounding box center [591, 186] width 105 height 17
click at [511, 144] on div "Add Column" at bounding box center [625, 335] width 1114 height 403
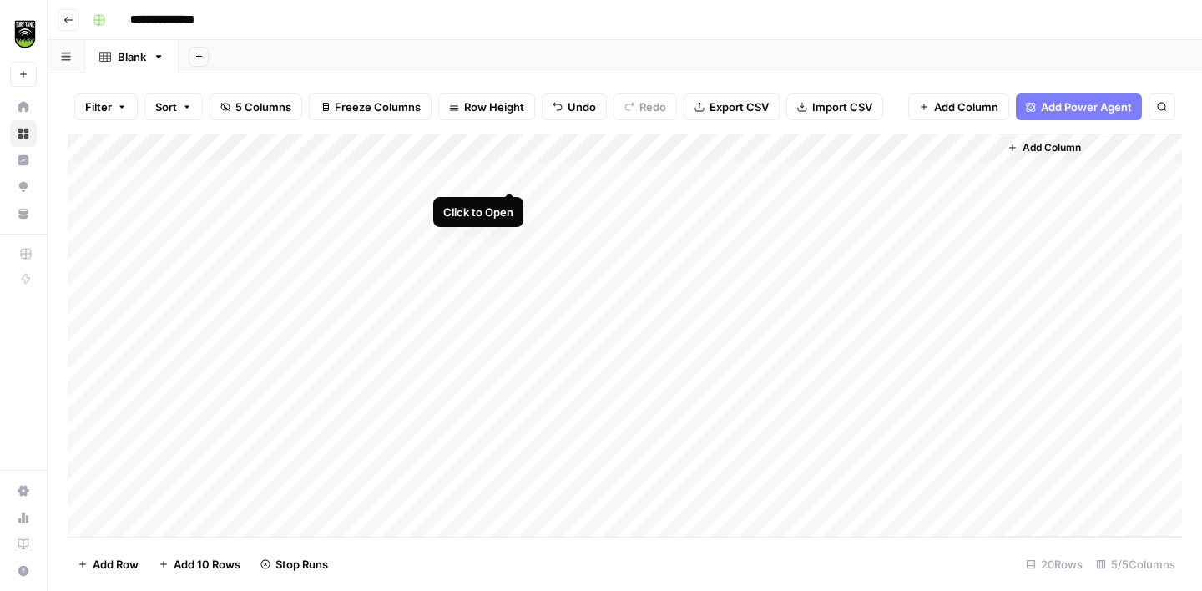
click at [512, 171] on div "Add Column" at bounding box center [625, 335] width 1114 height 403
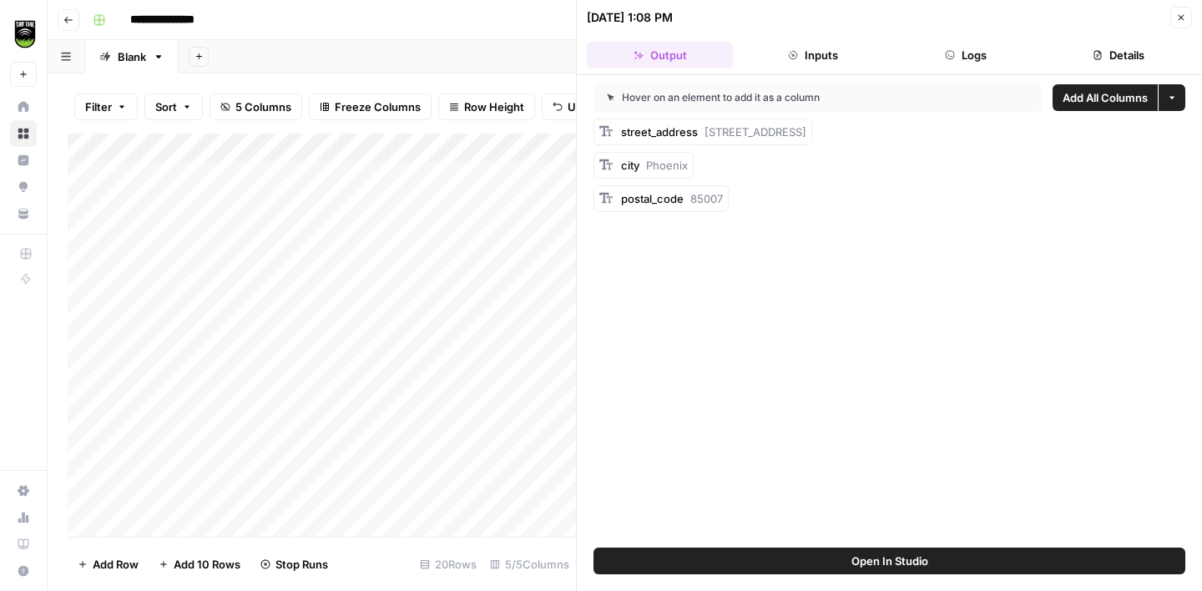
click at [1110, 53] on button "Details" at bounding box center [1119, 55] width 146 height 27
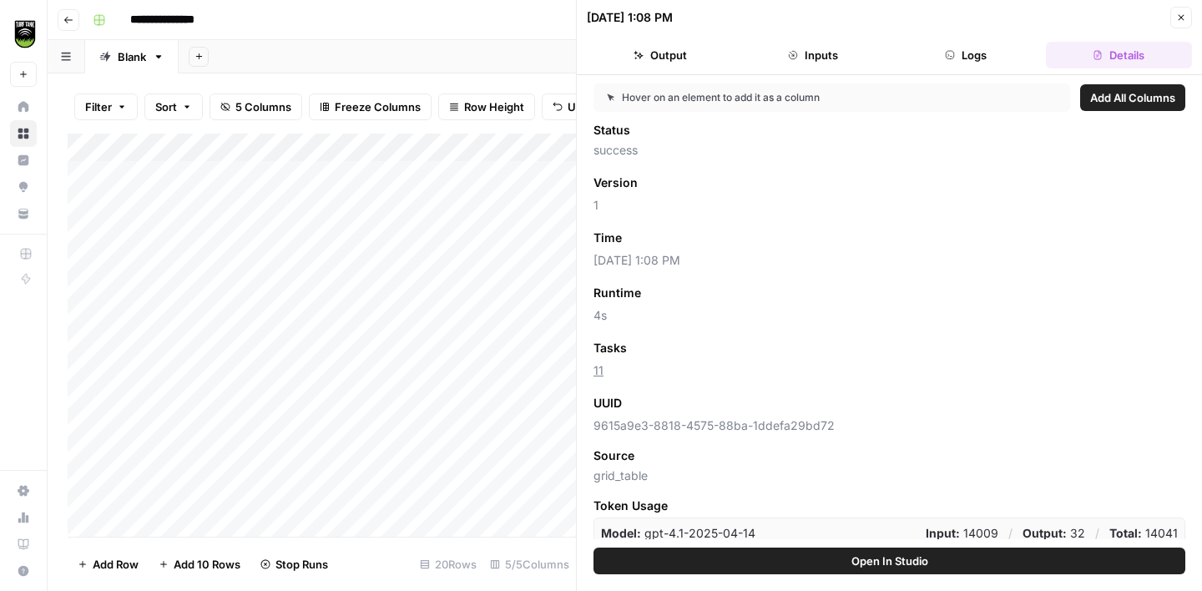
click at [683, 342] on span "Add as Column" at bounding box center [676, 347] width 73 height 15
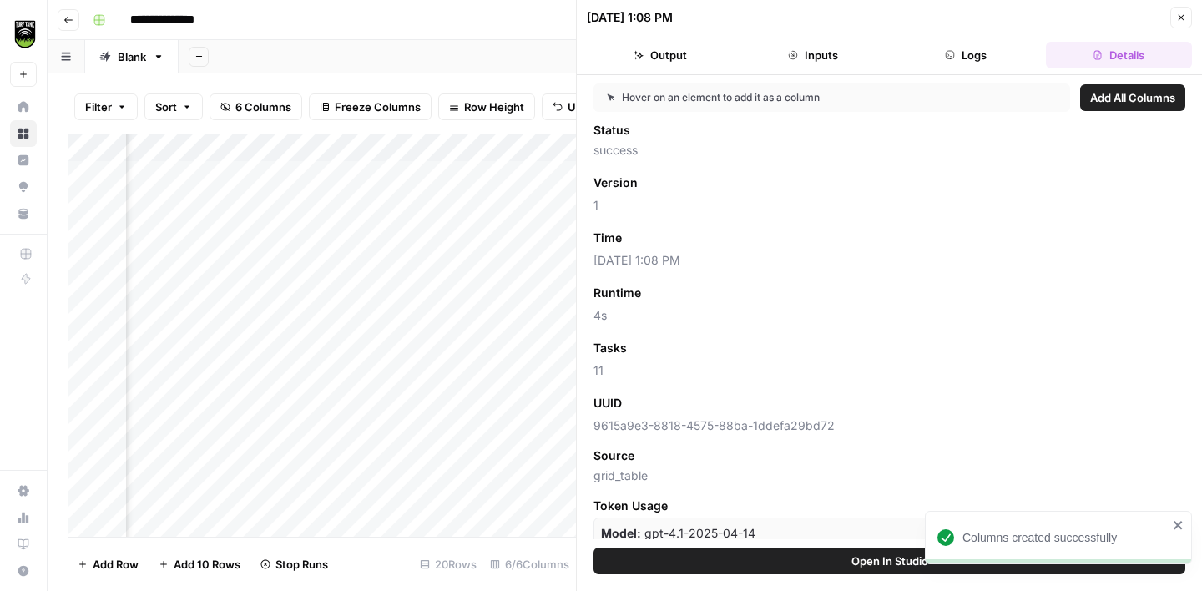
scroll to position [0, 247]
click at [1179, 13] on icon "button" at bounding box center [1181, 18] width 10 height 10
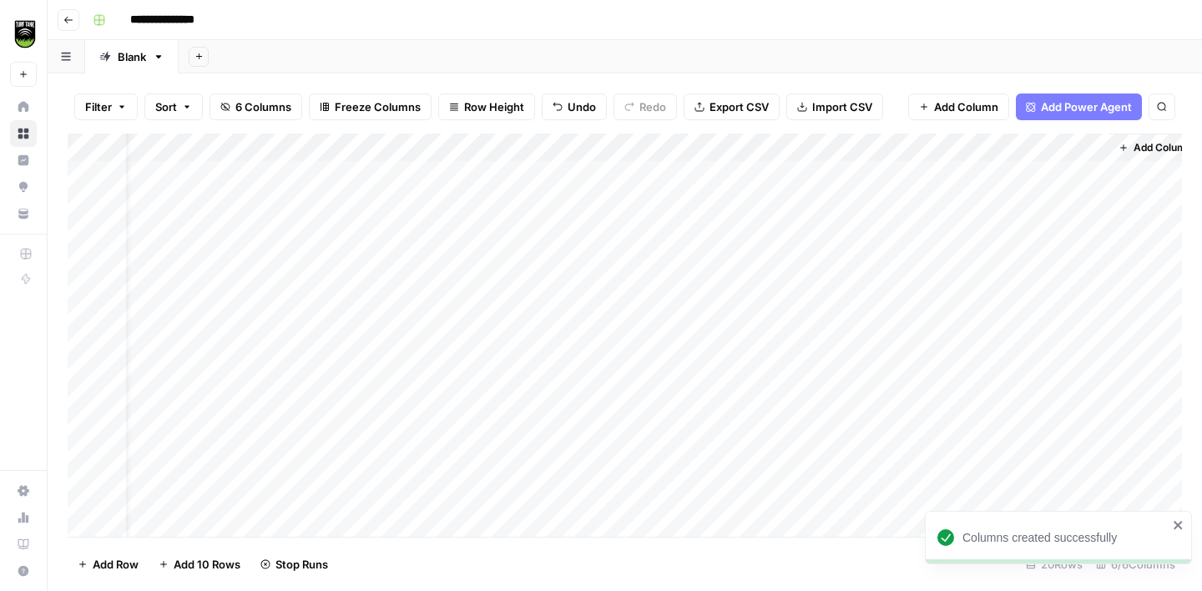
scroll to position [0, 39]
drag, startPoint x: 657, startPoint y: 149, endPoint x: 561, endPoint y: 149, distance: 96.0
click at [561, 149] on div "Add Column" at bounding box center [625, 335] width 1114 height 403
click at [318, 315] on div "Add Column" at bounding box center [625, 335] width 1114 height 403
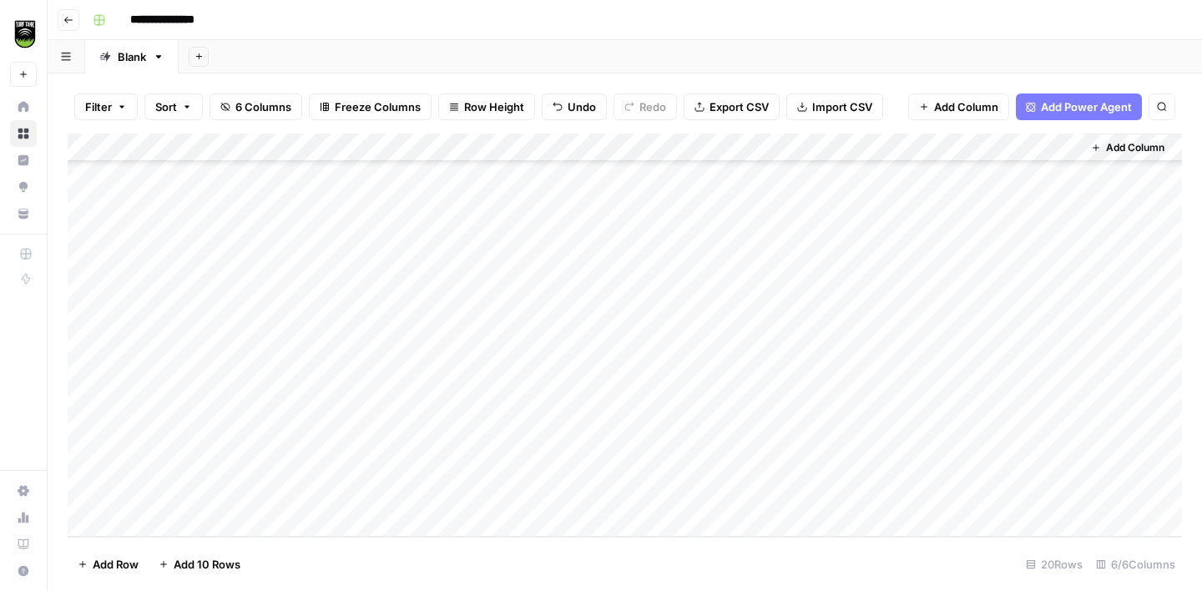
click at [242, 462] on div "Add Column" at bounding box center [625, 335] width 1114 height 403
click at [710, 184] on div "Add Column" at bounding box center [625, 335] width 1114 height 403
